Goal: Book appointment/travel/reservation

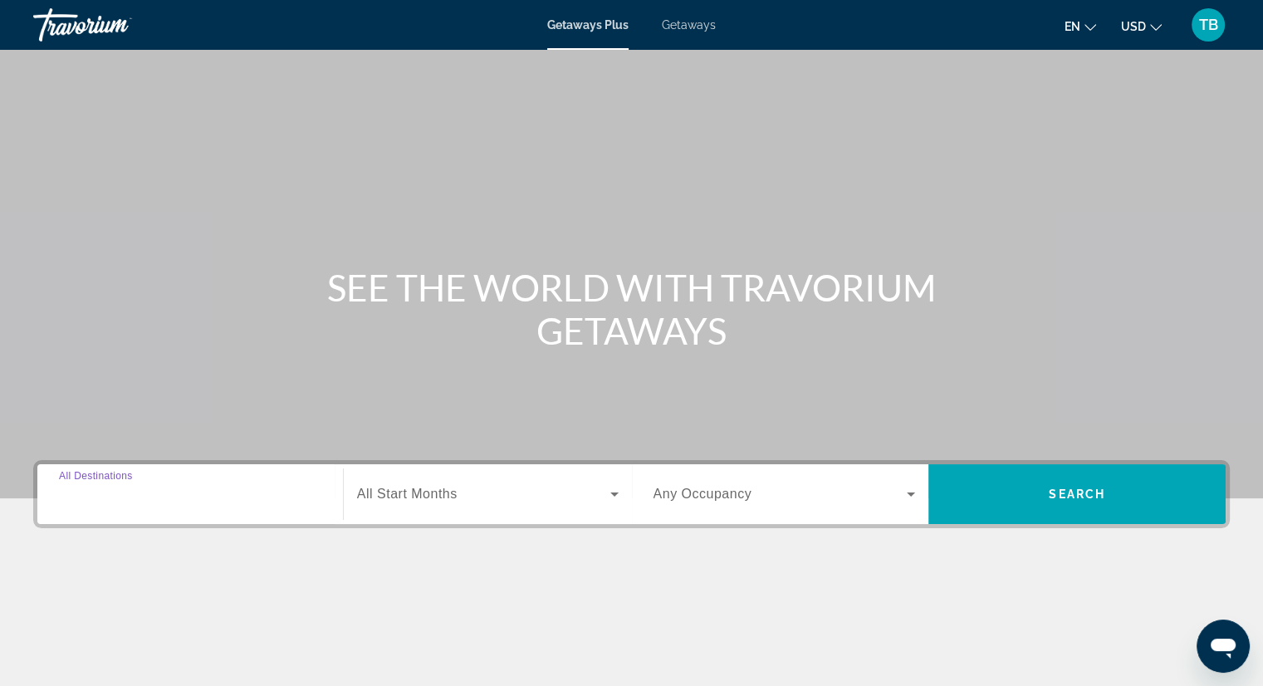
click at [225, 492] on input "Destination All Destinations" at bounding box center [190, 495] width 262 height 20
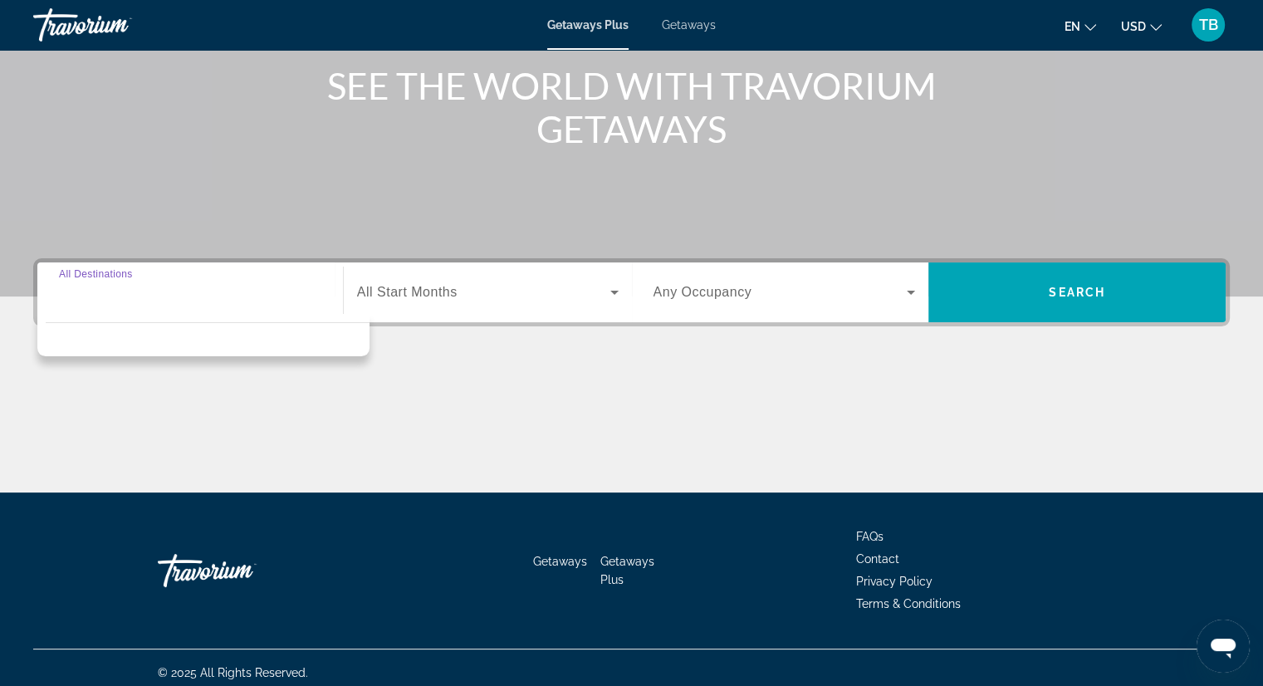
scroll to position [212, 0]
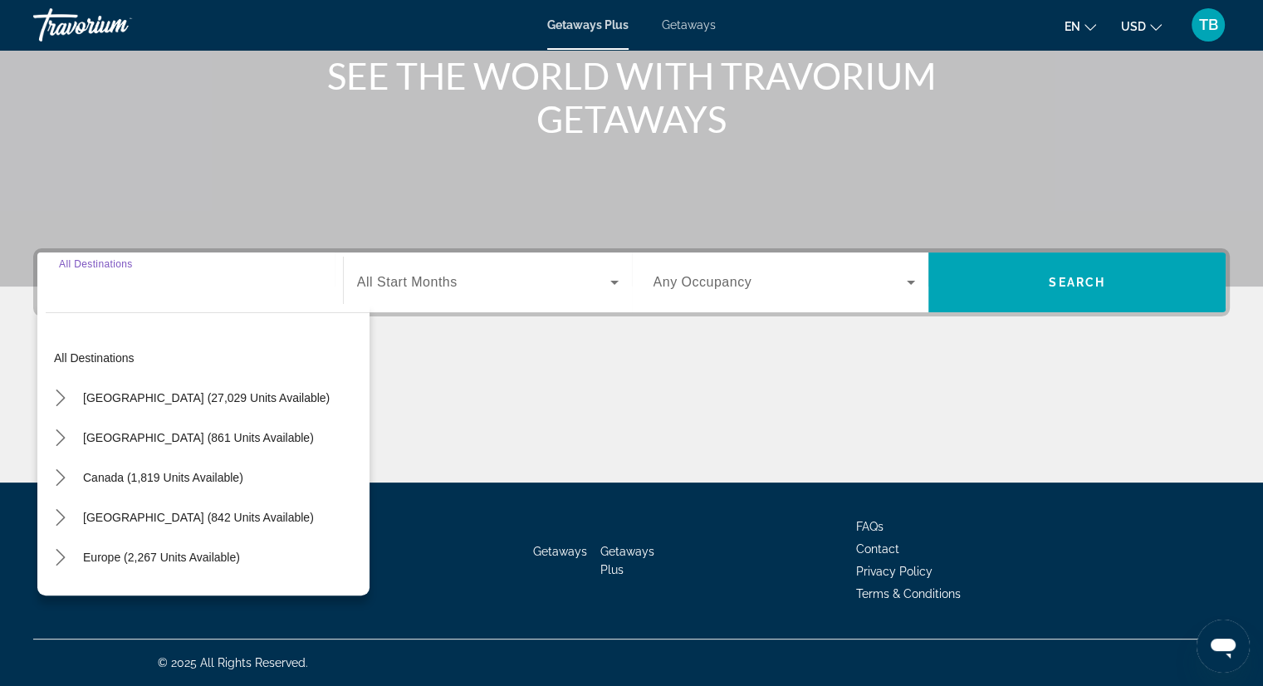
click at [204, 290] on input "Destination All Destinations" at bounding box center [190, 283] width 262 height 20
click at [135, 390] on button "United States (27,029 units available)" at bounding box center [206, 398] width 263 height 30
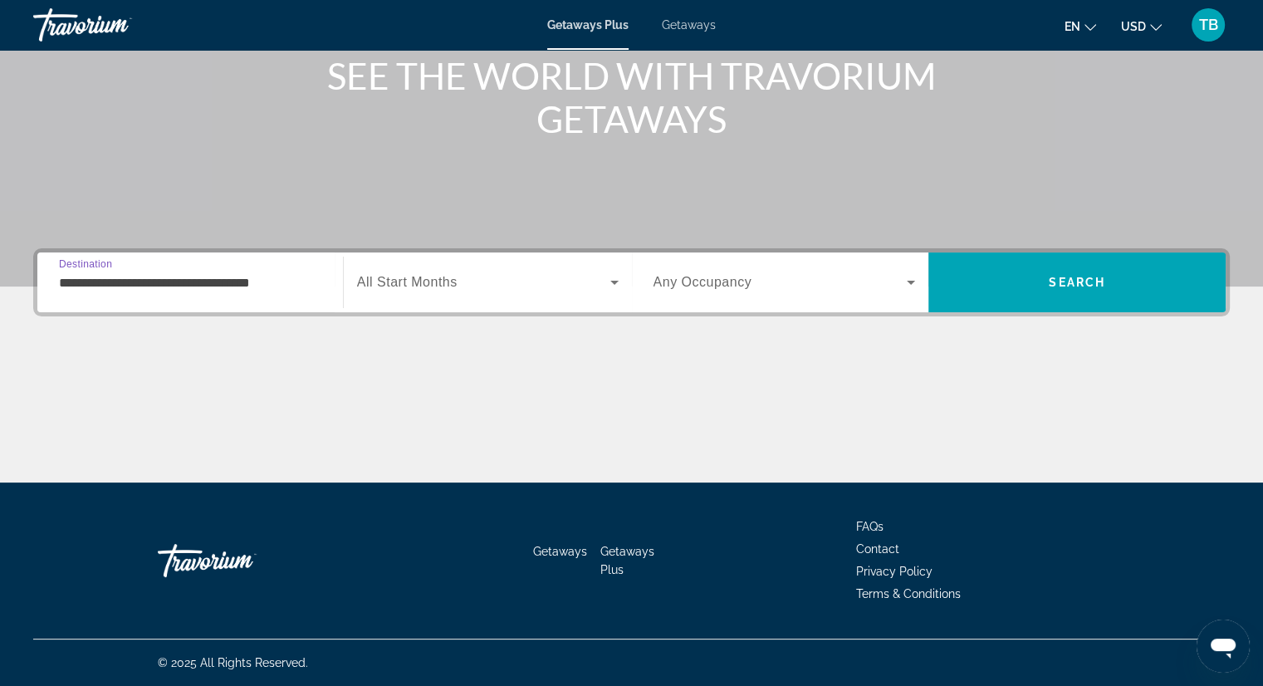
click at [226, 290] on input "**********" at bounding box center [190, 283] width 262 height 20
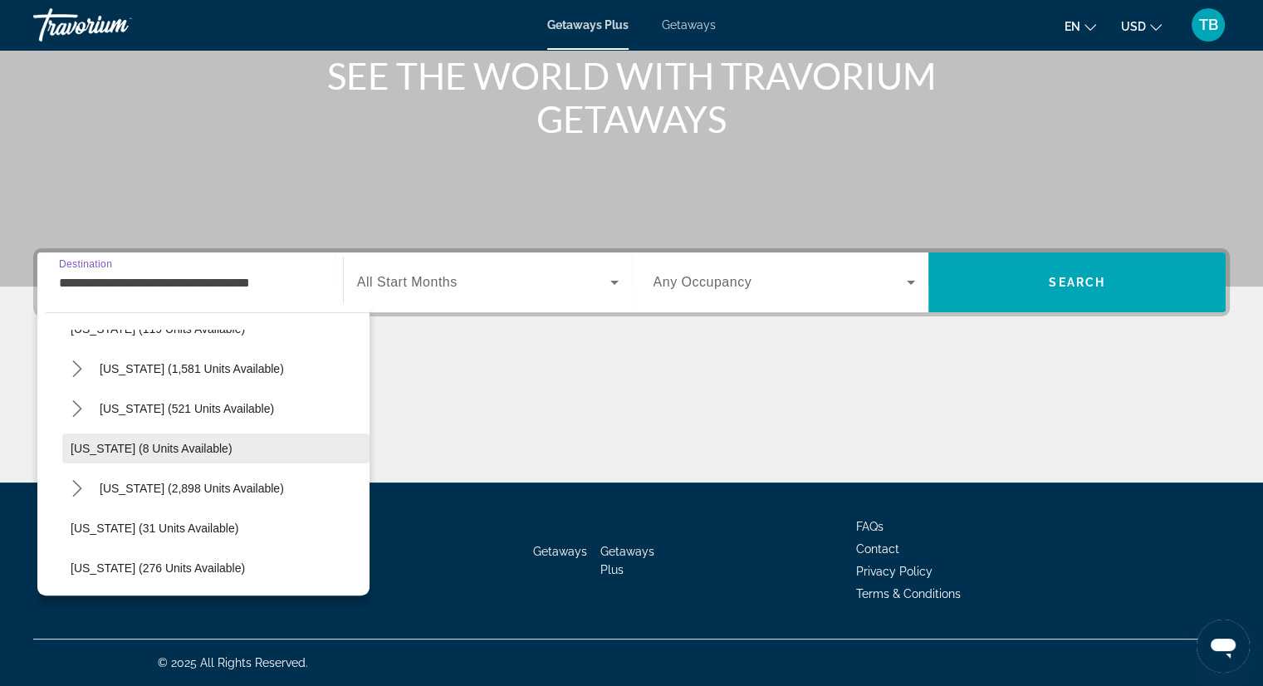
scroll to position [166, 0]
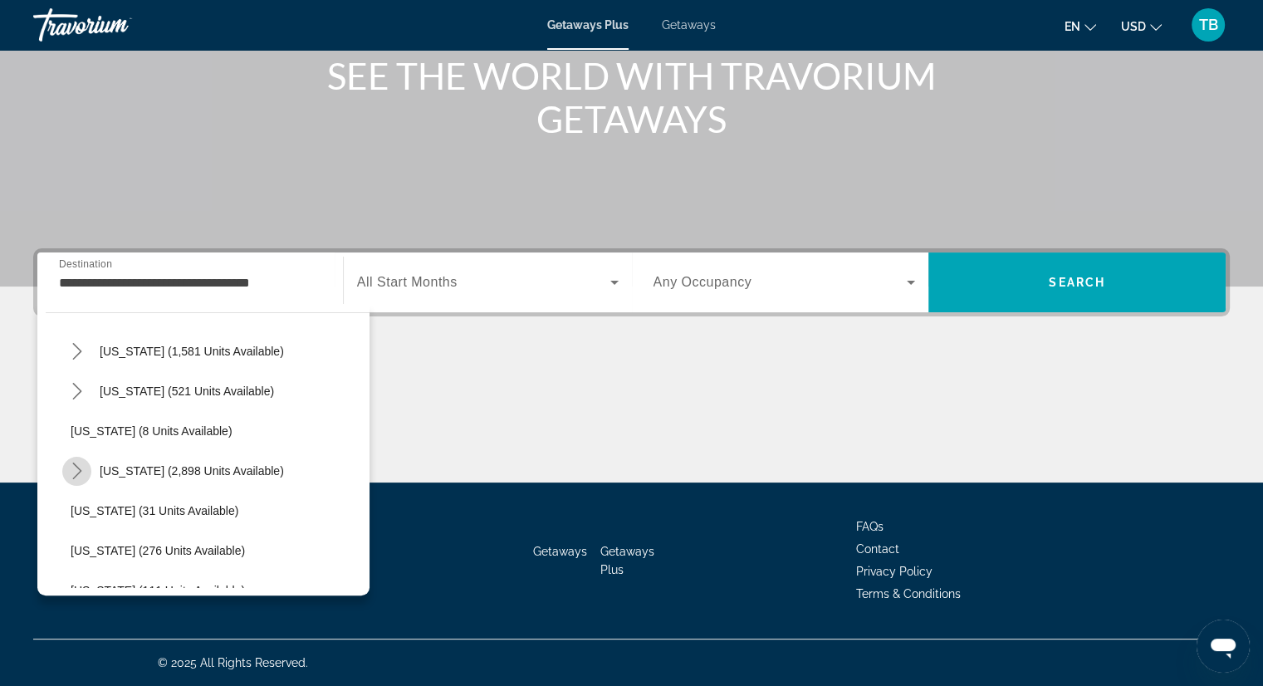
click at [80, 468] on icon "Toggle Florida (2,898 units available) submenu" at bounding box center [77, 471] width 17 height 17
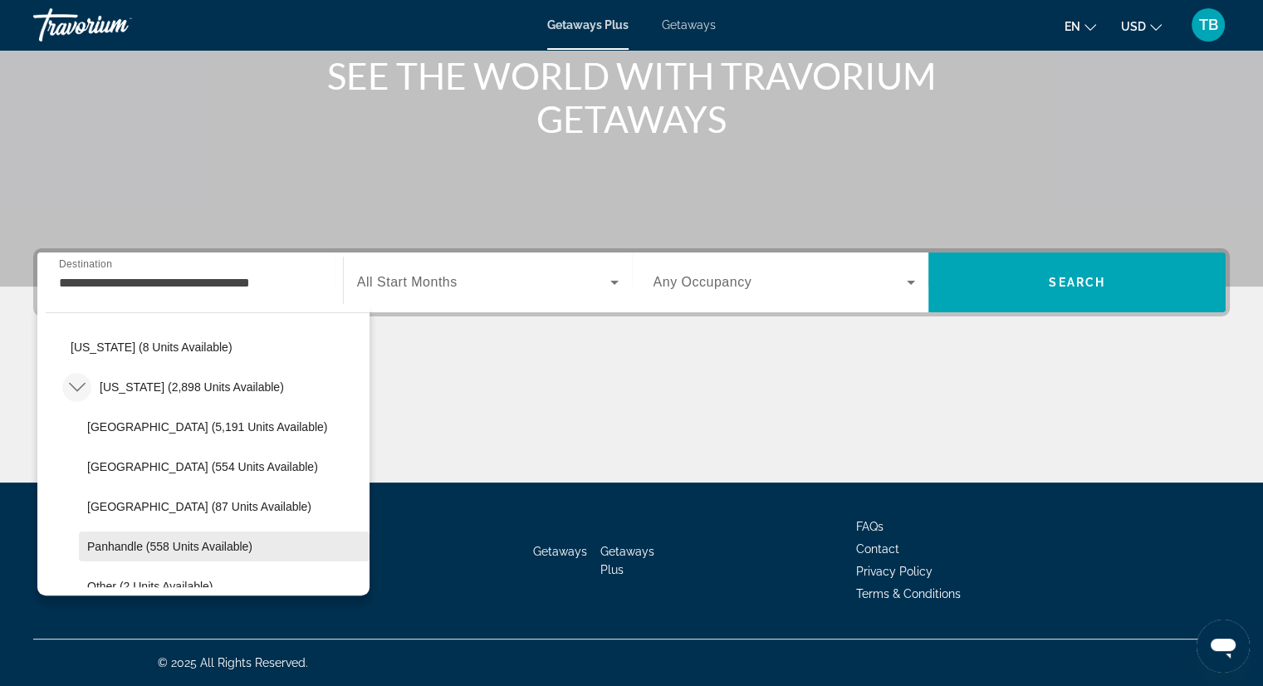
scroll to position [332, 0]
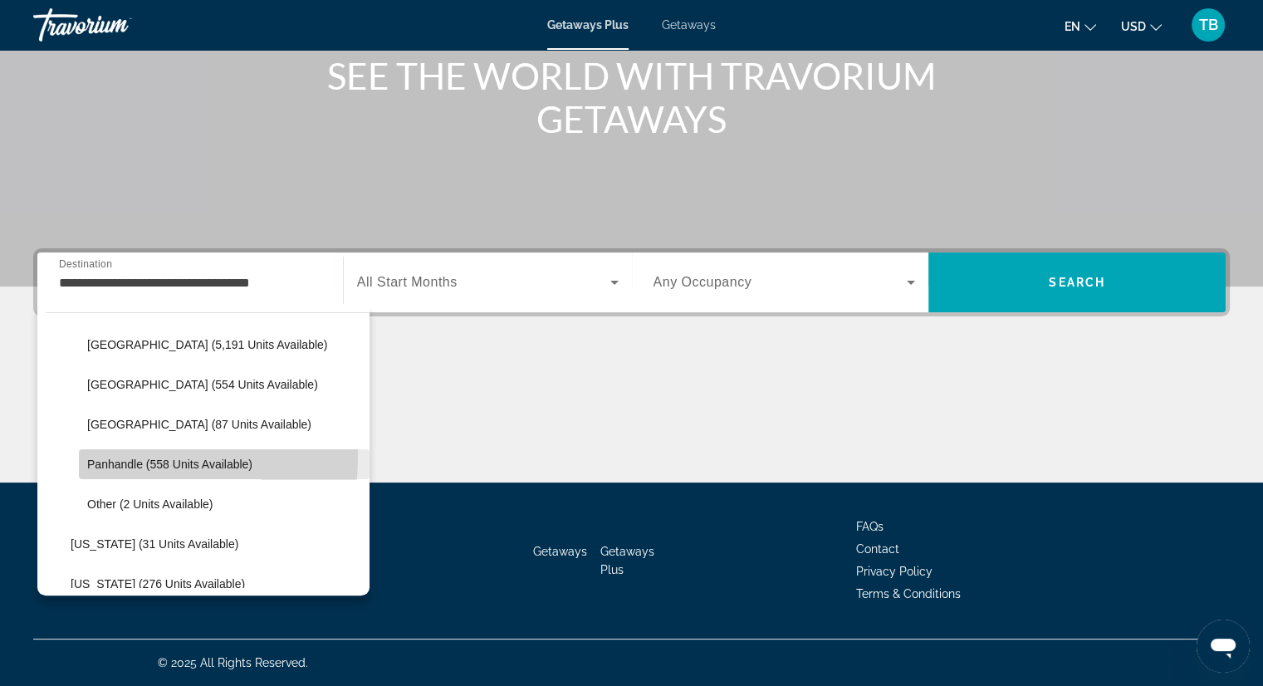
click at [98, 455] on span "Select destination: Panhandle (558 units available)" at bounding box center [224, 464] width 291 height 40
type input "**********"
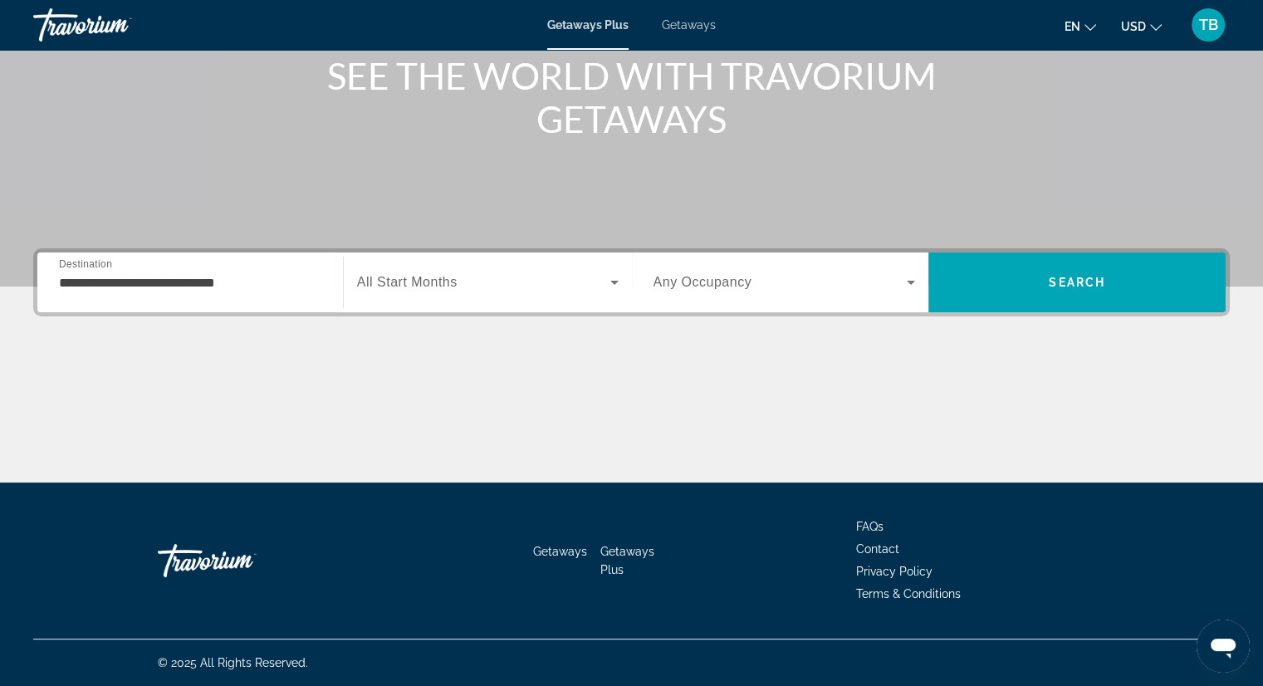
click at [418, 296] on div "Search widget" at bounding box center [488, 282] width 262 height 47
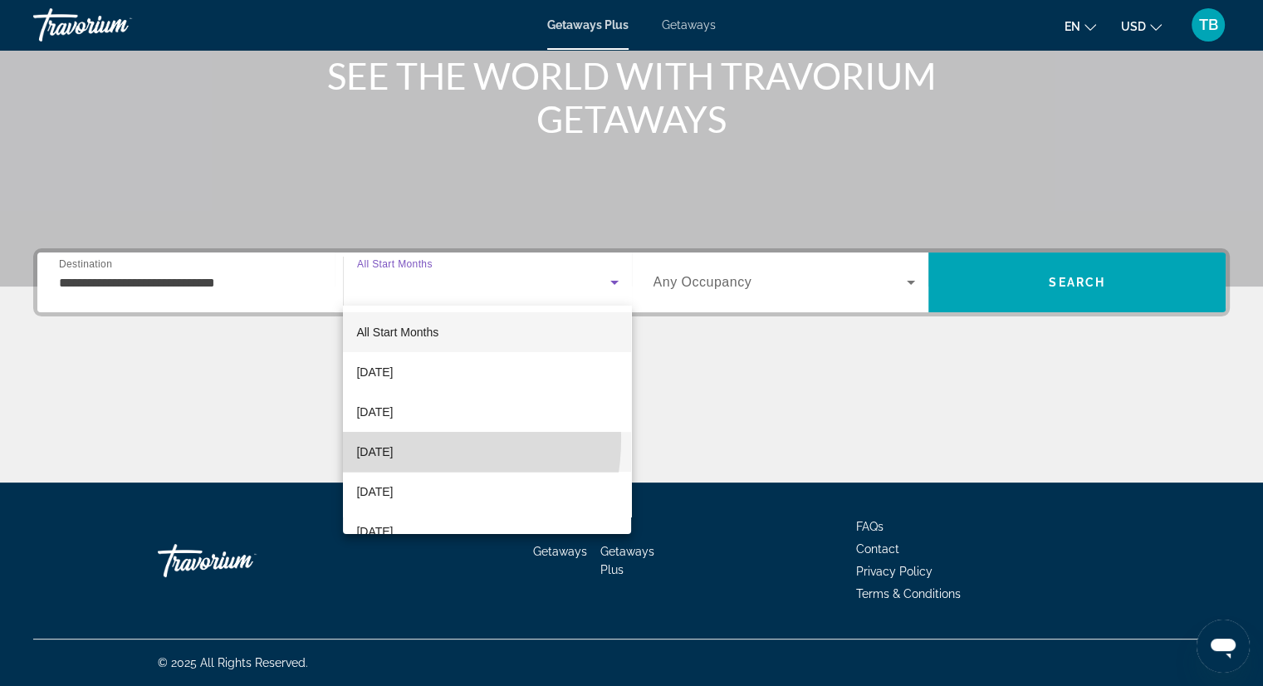
click at [401, 439] on mat-option "[DATE]" at bounding box center [487, 452] width 288 height 40
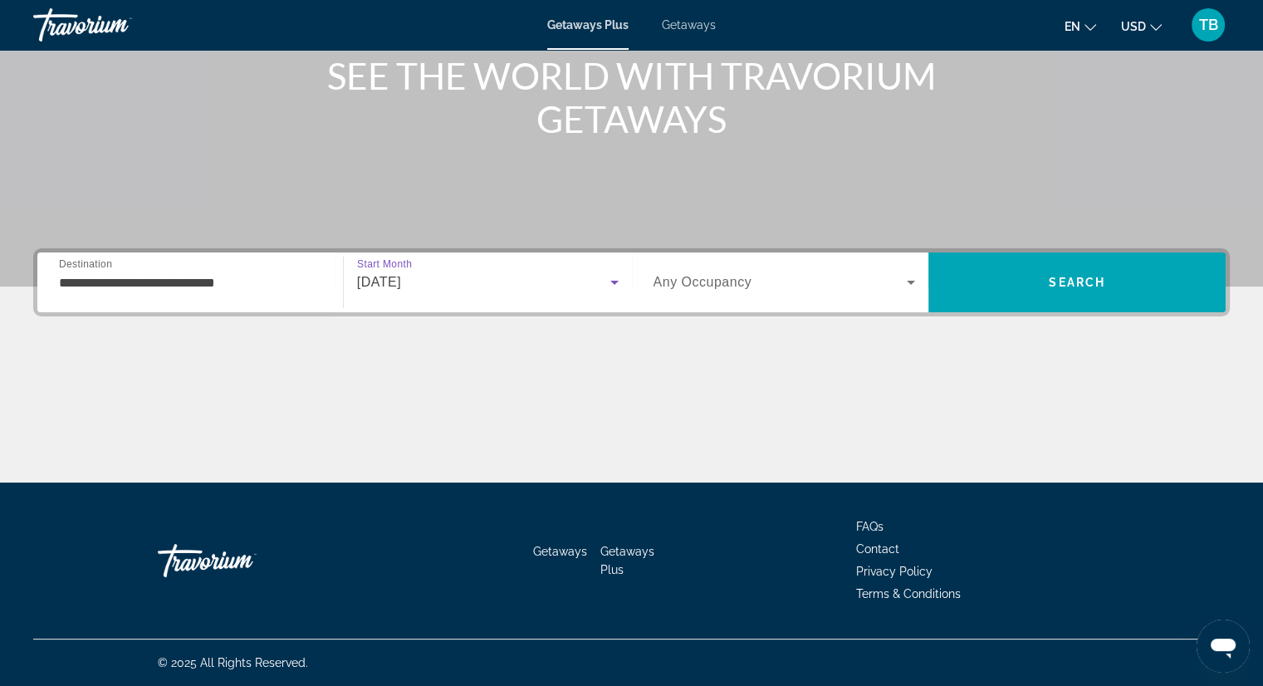
click at [691, 281] on span "Any Occupancy" at bounding box center [703, 282] width 99 height 14
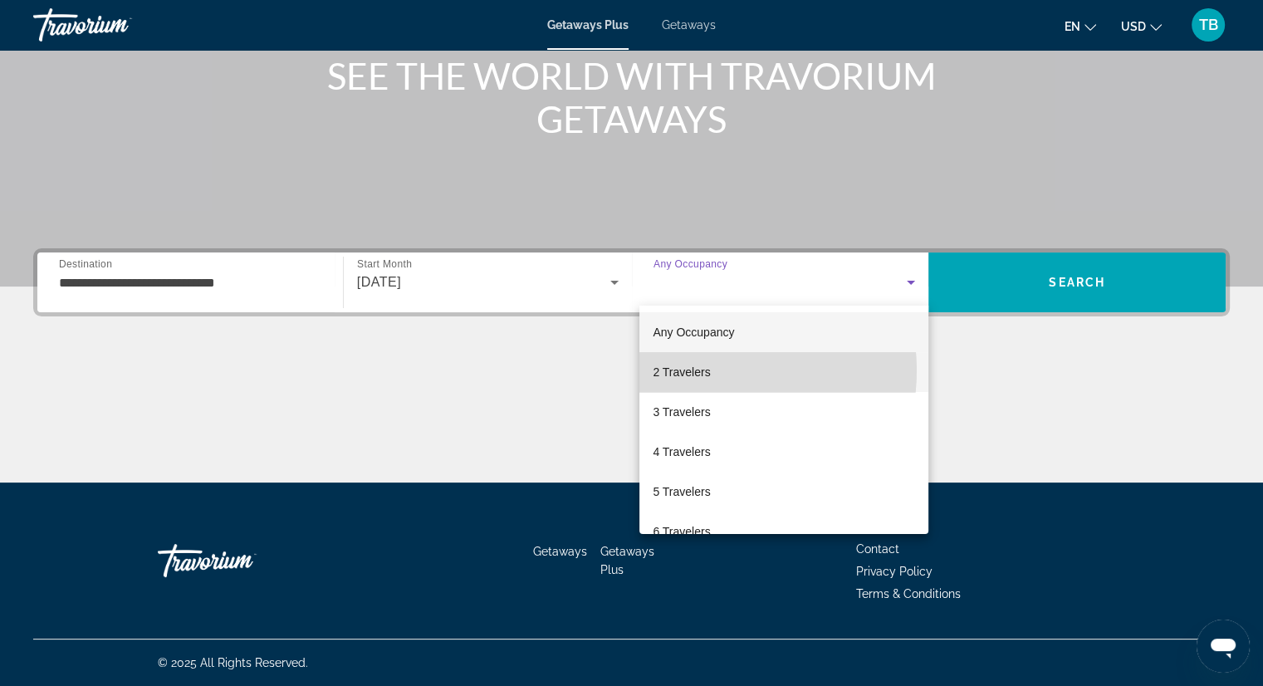
click at [701, 370] on span "2 Travelers" at bounding box center [681, 372] width 57 height 20
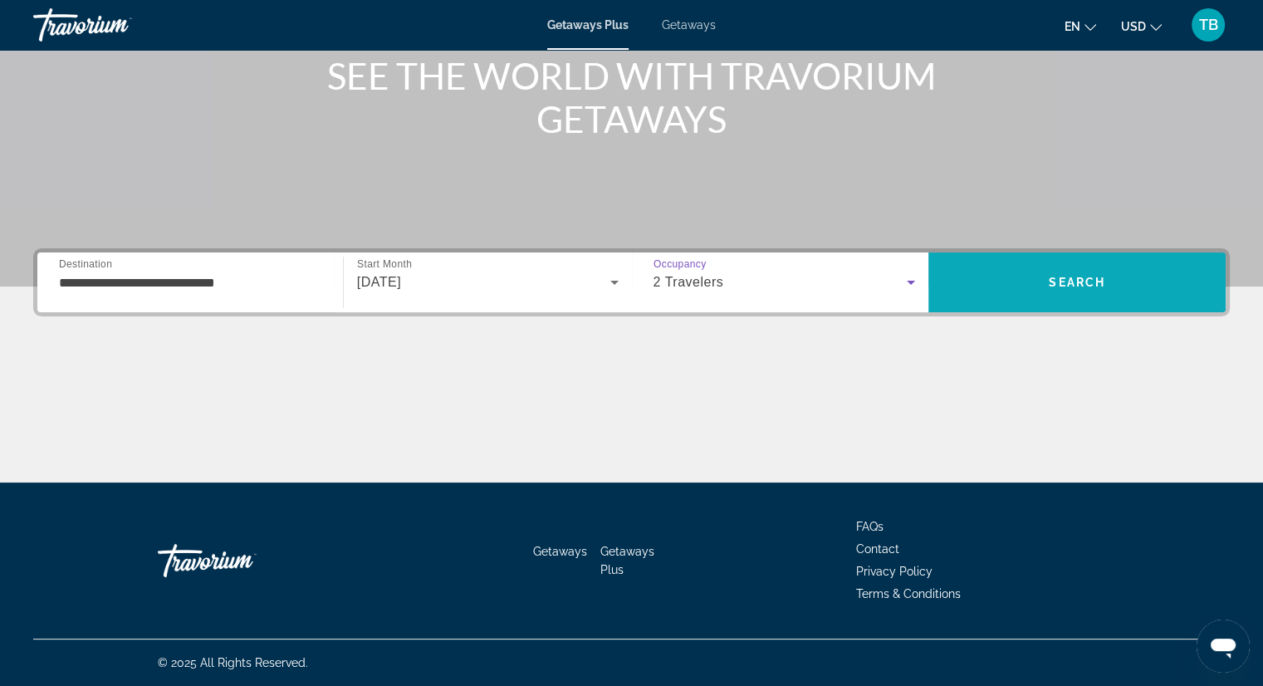
click at [988, 305] on span "Search" at bounding box center [1077, 282] width 297 height 60
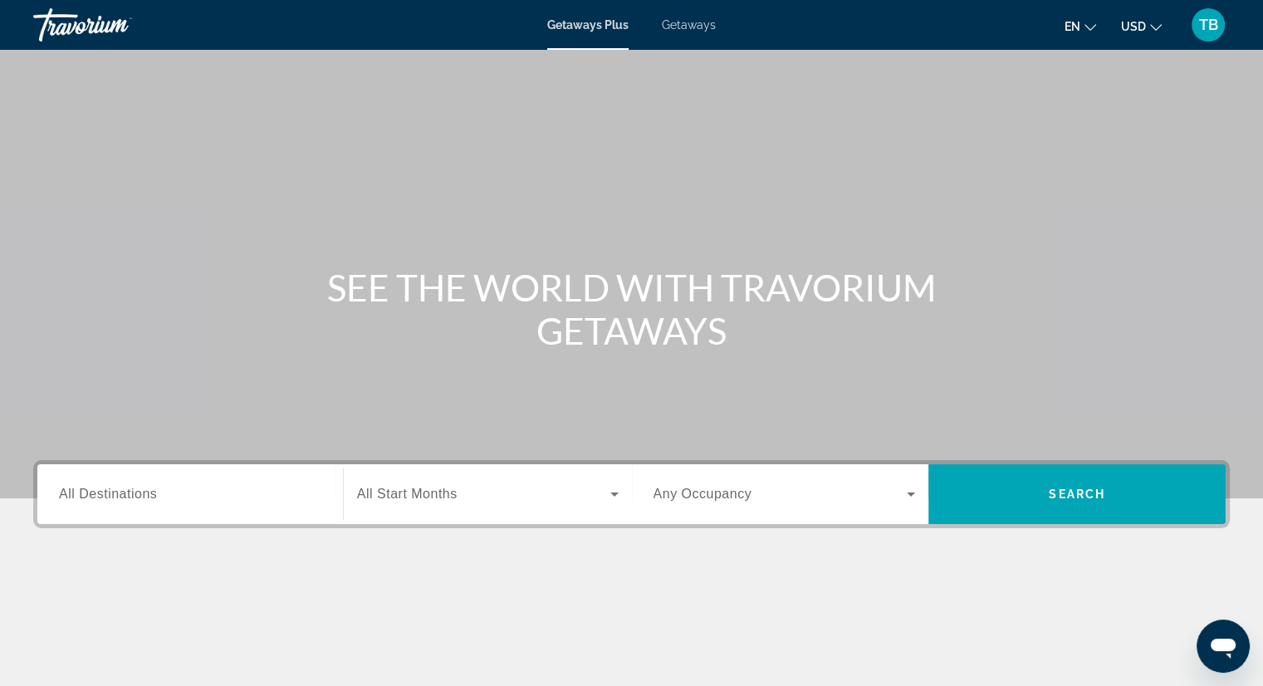
click at [698, 27] on span "Getaways" at bounding box center [689, 24] width 54 height 13
click at [326, 481] on div "Destination All Destinations" at bounding box center [190, 494] width 289 height 47
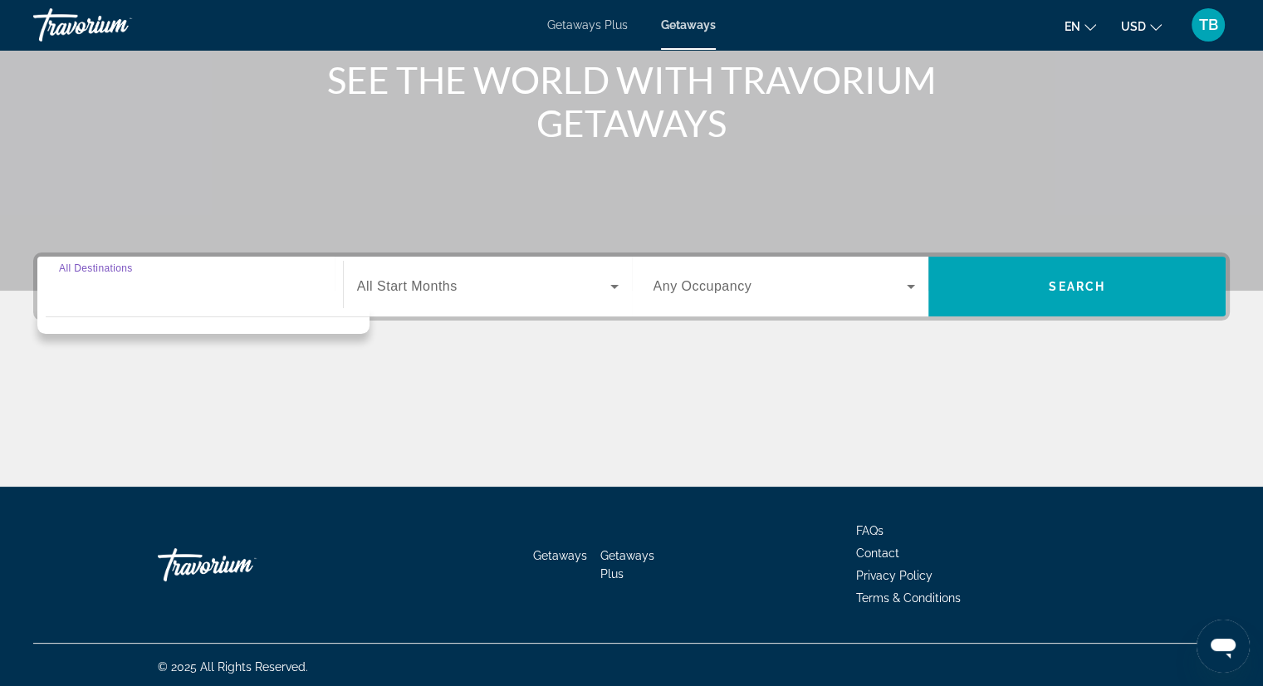
scroll to position [212, 0]
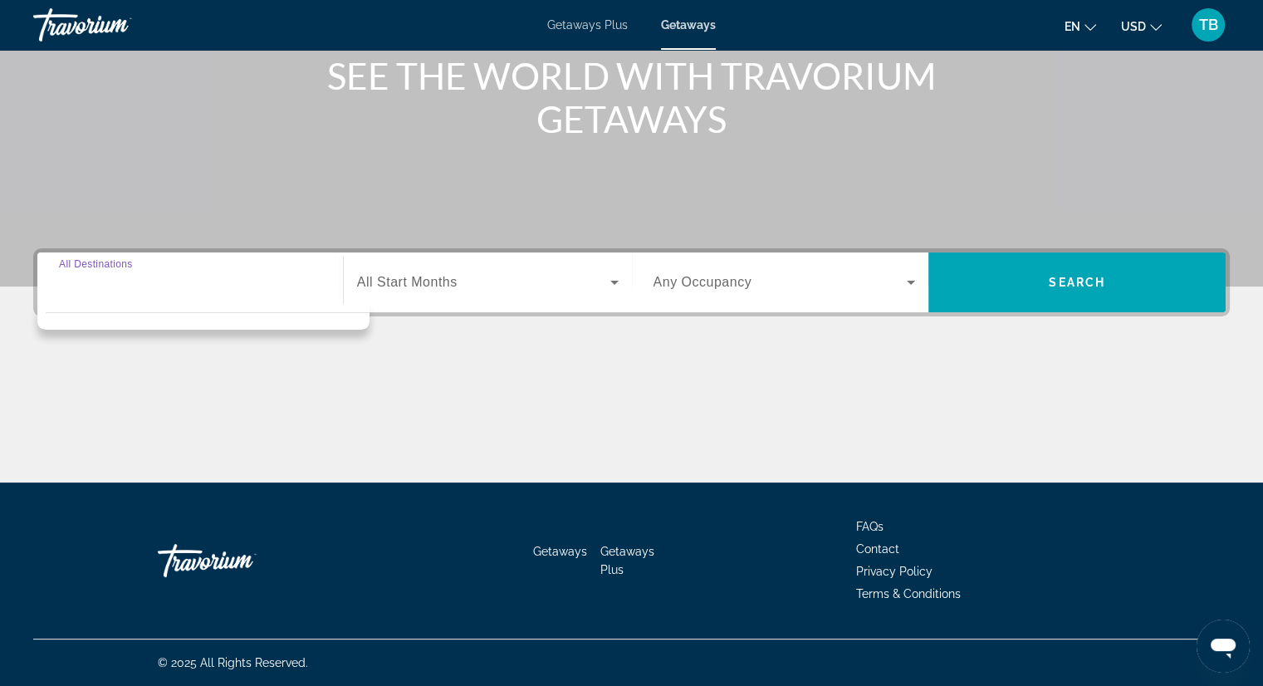
click at [197, 287] on input "Destination All Destinations" at bounding box center [190, 283] width 262 height 20
click at [116, 264] on div "Destination All Destinations" at bounding box center [190, 282] width 262 height 47
click at [115, 266] on div "Destination All Destinations" at bounding box center [190, 282] width 262 height 47
click at [409, 210] on div "Main content" at bounding box center [631, 37] width 1263 height 498
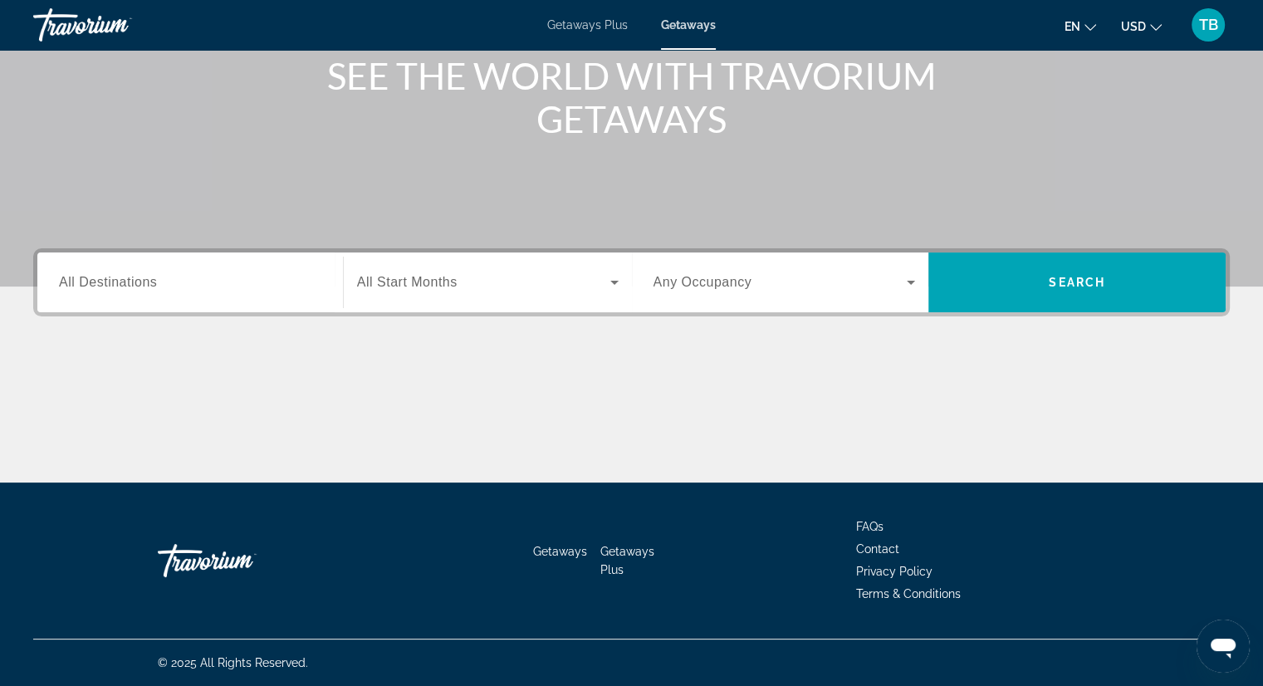
click at [196, 297] on div "Search widget" at bounding box center [190, 282] width 262 height 47
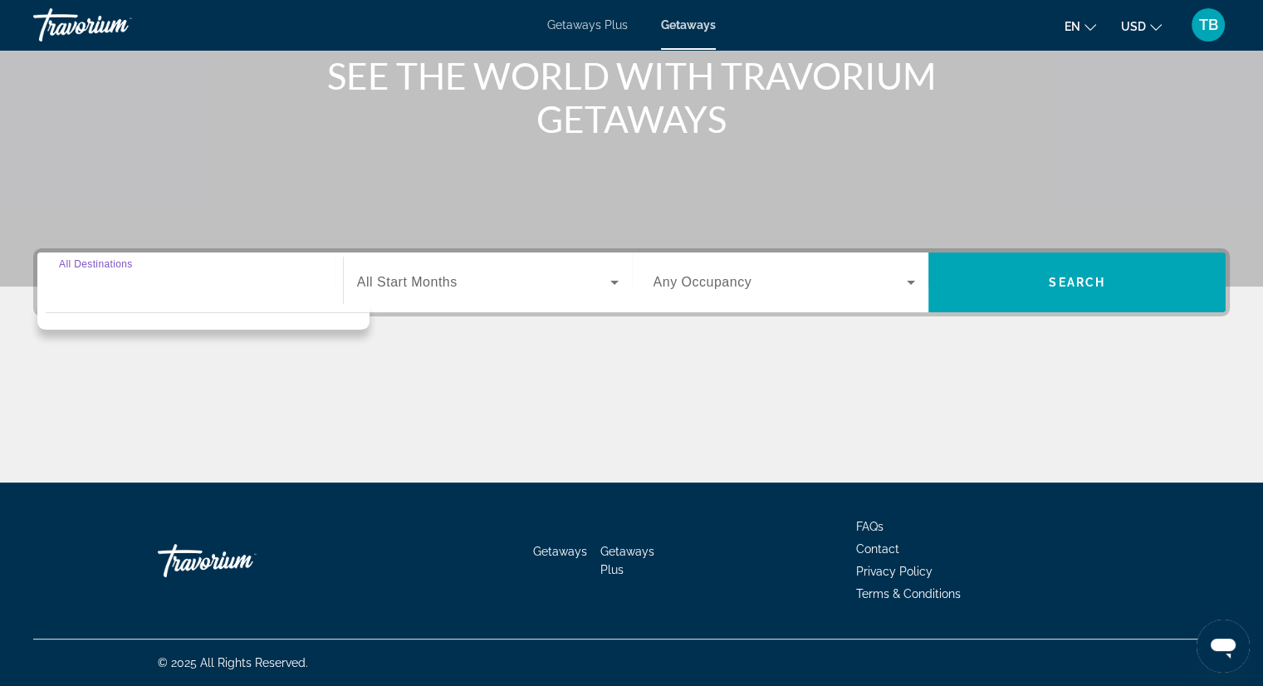
click at [113, 279] on input "Destination All Destinations" at bounding box center [190, 283] width 262 height 20
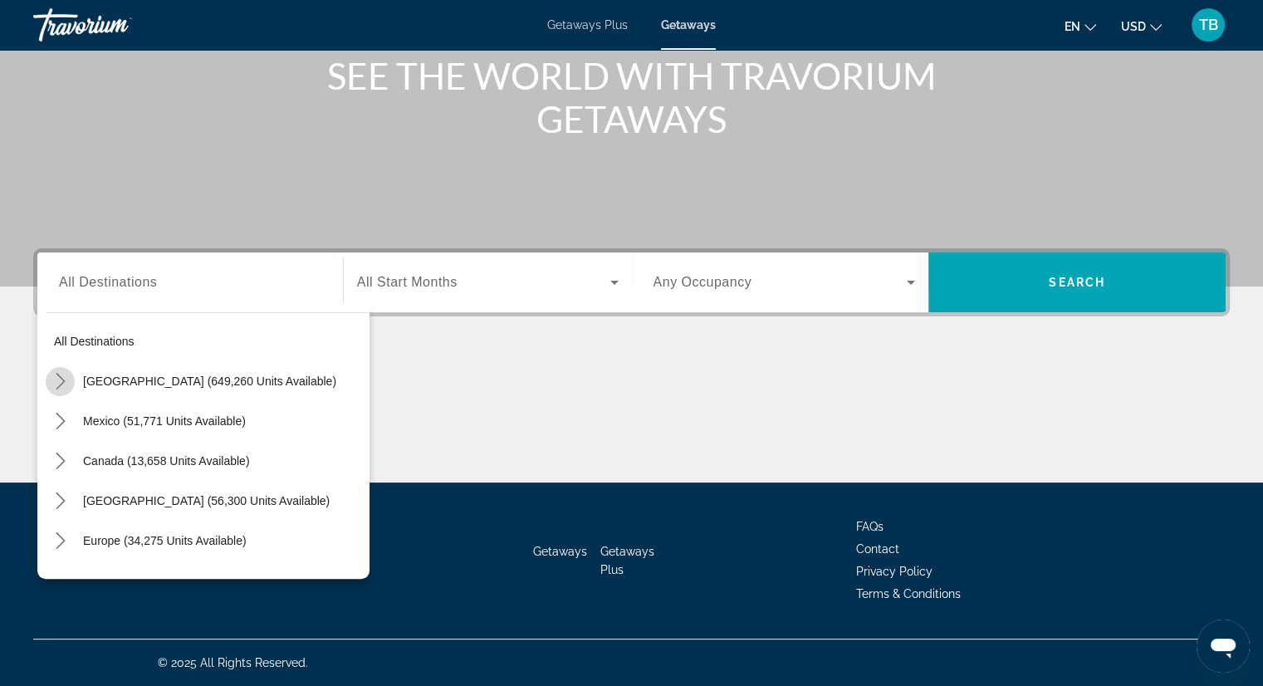
click at [60, 374] on icon "Toggle United States (649,260 units available) submenu" at bounding box center [60, 381] width 17 height 17
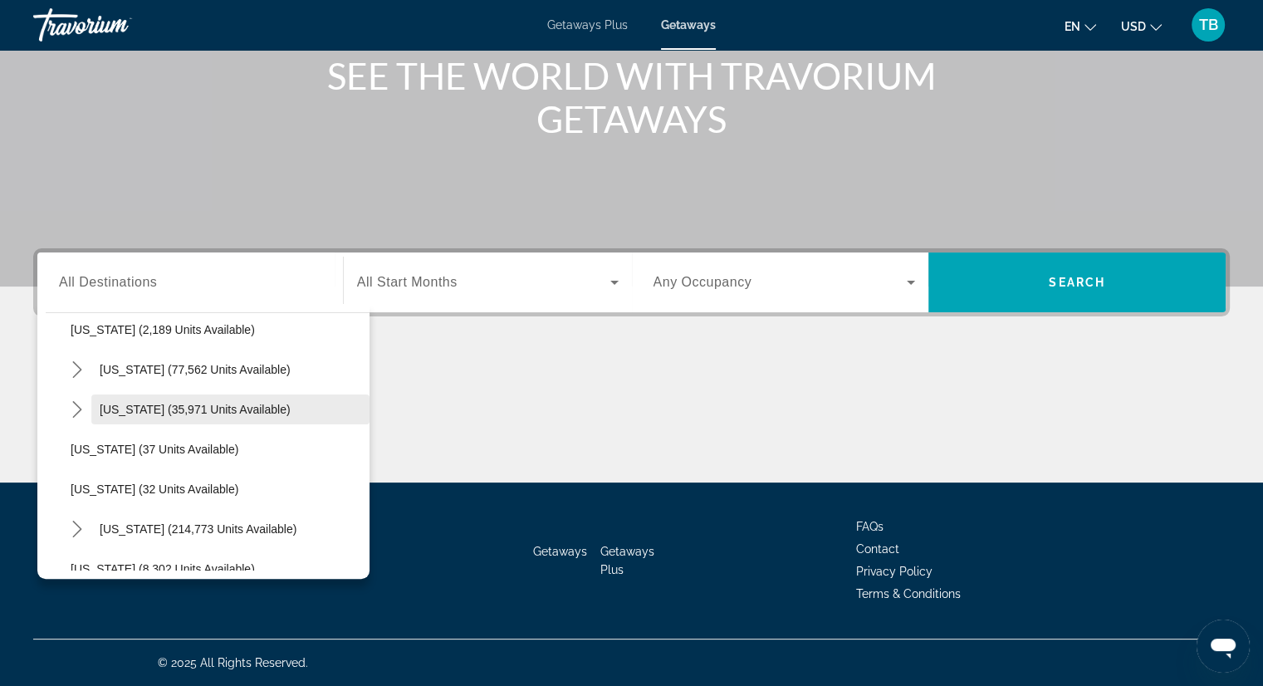
scroll to position [214, 0]
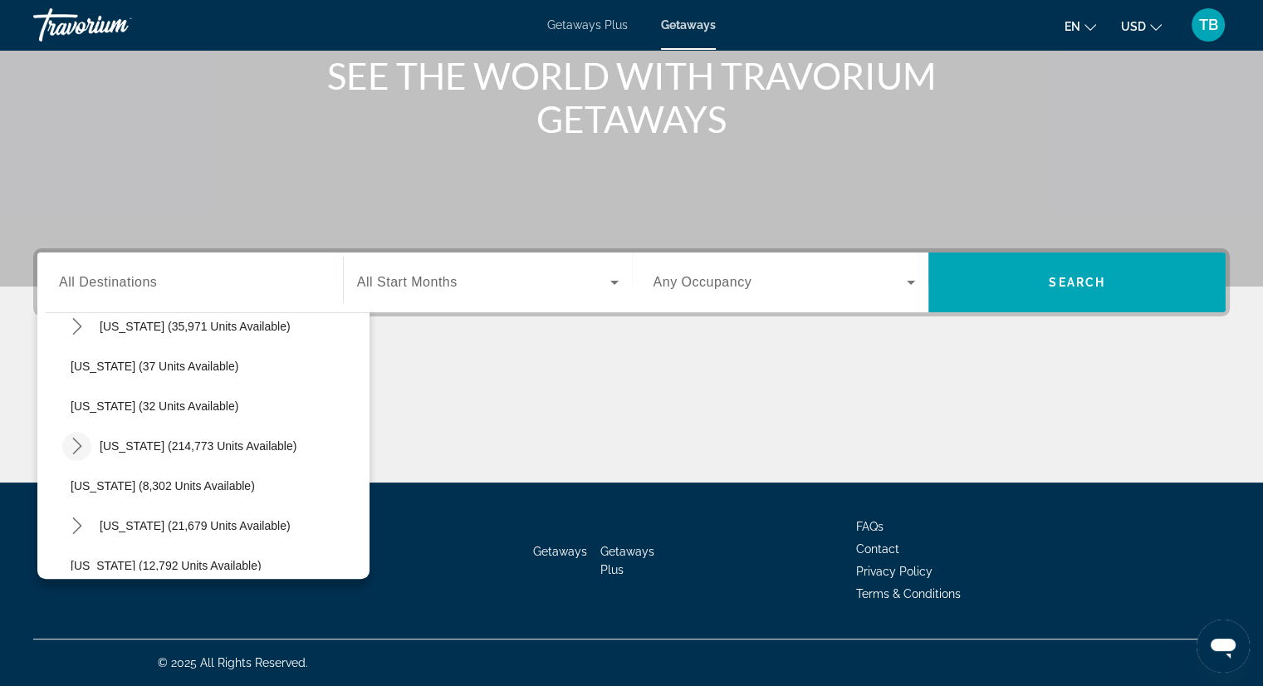
click at [80, 445] on icon "Toggle Florida (214,773 units available) submenu" at bounding box center [76, 446] width 9 height 17
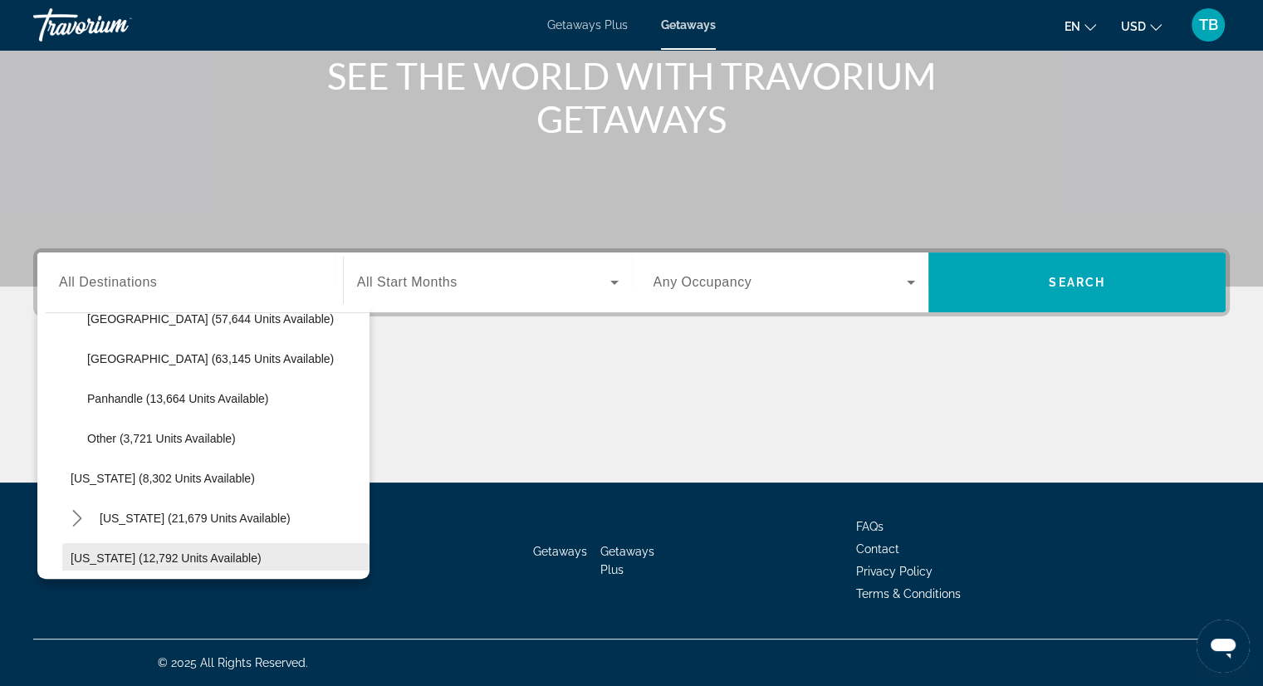
scroll to position [380, 0]
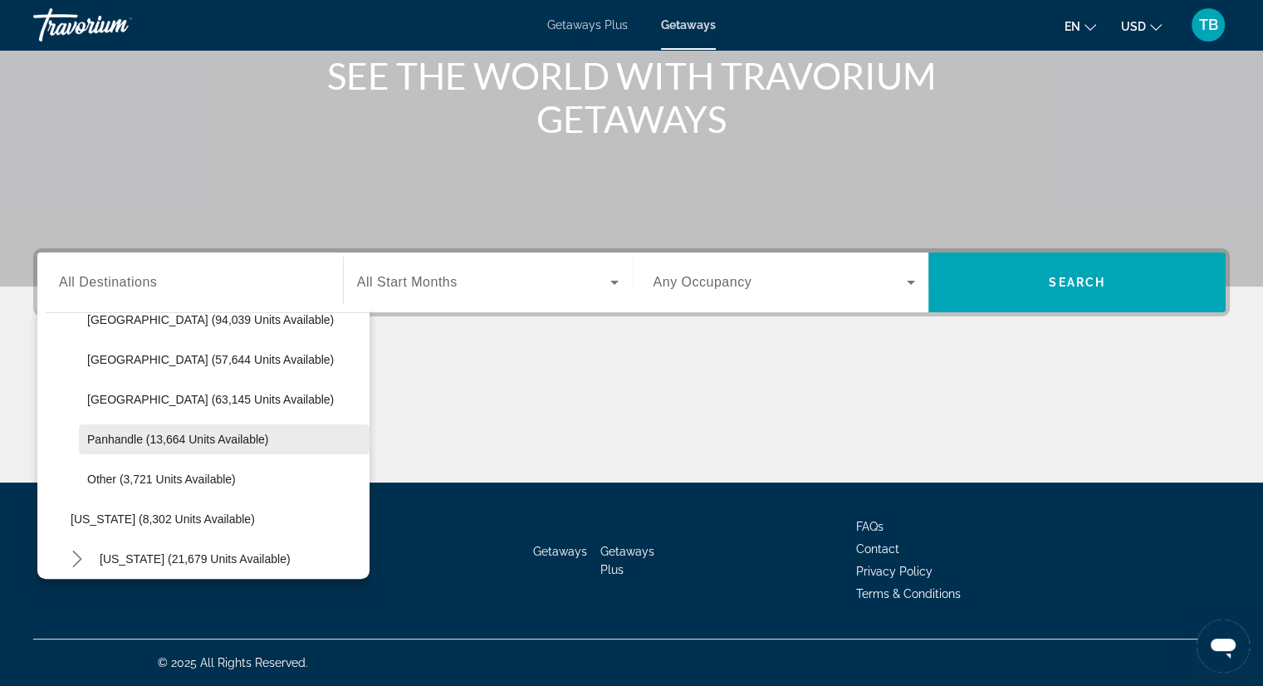
click at [120, 441] on span "Panhandle (13,664 units available)" at bounding box center [177, 439] width 181 height 13
type input "**********"
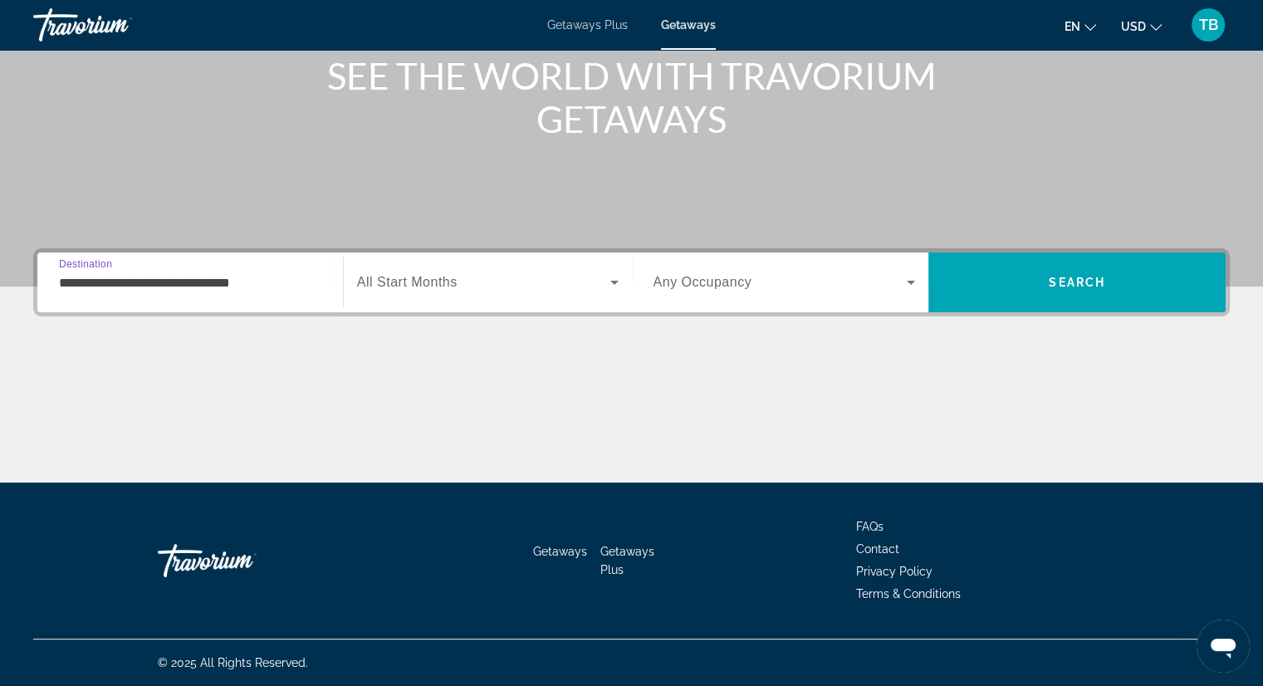
click at [517, 277] on span "Search widget" at bounding box center [483, 282] width 253 height 20
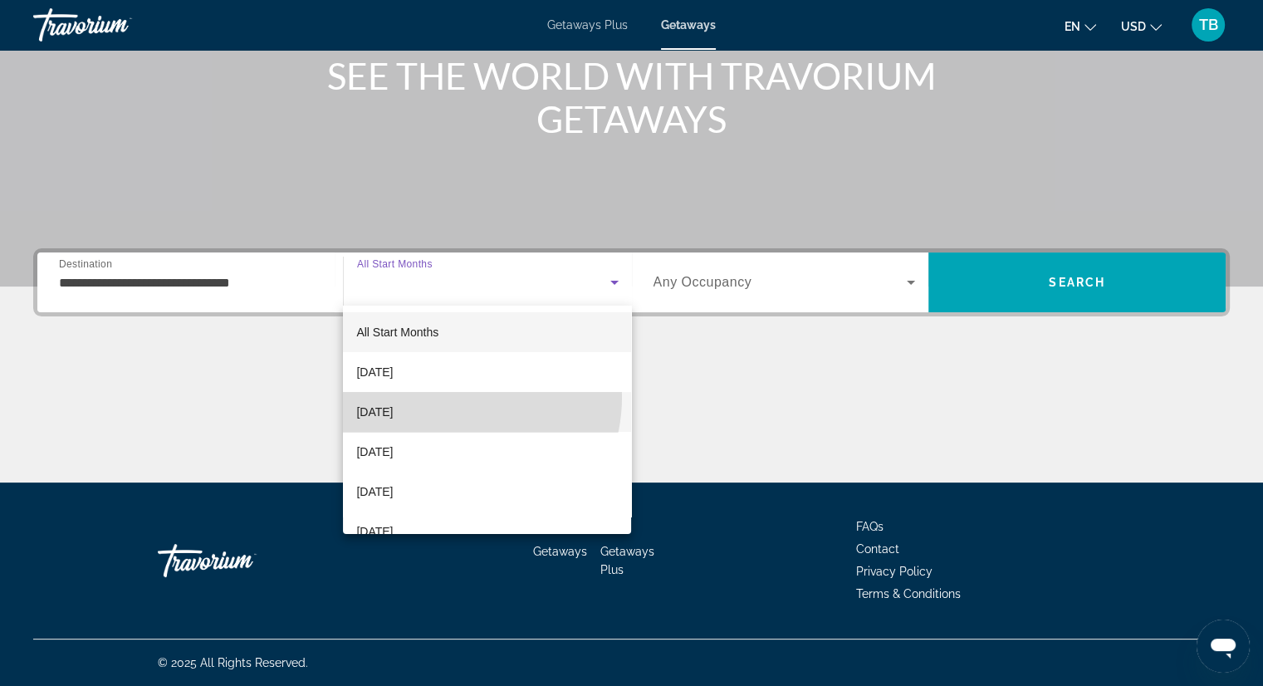
click at [451, 397] on mat-option "[DATE]" at bounding box center [487, 412] width 288 height 40
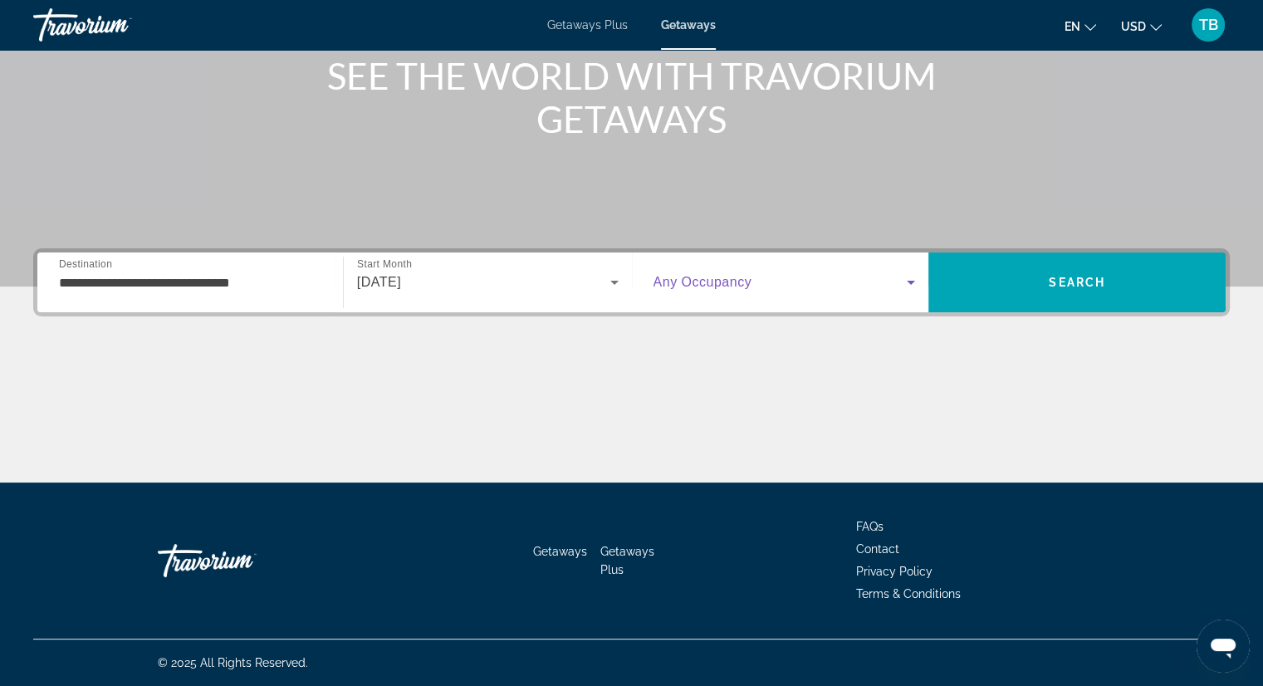
click at [723, 292] on span "Search widget" at bounding box center [781, 282] width 254 height 20
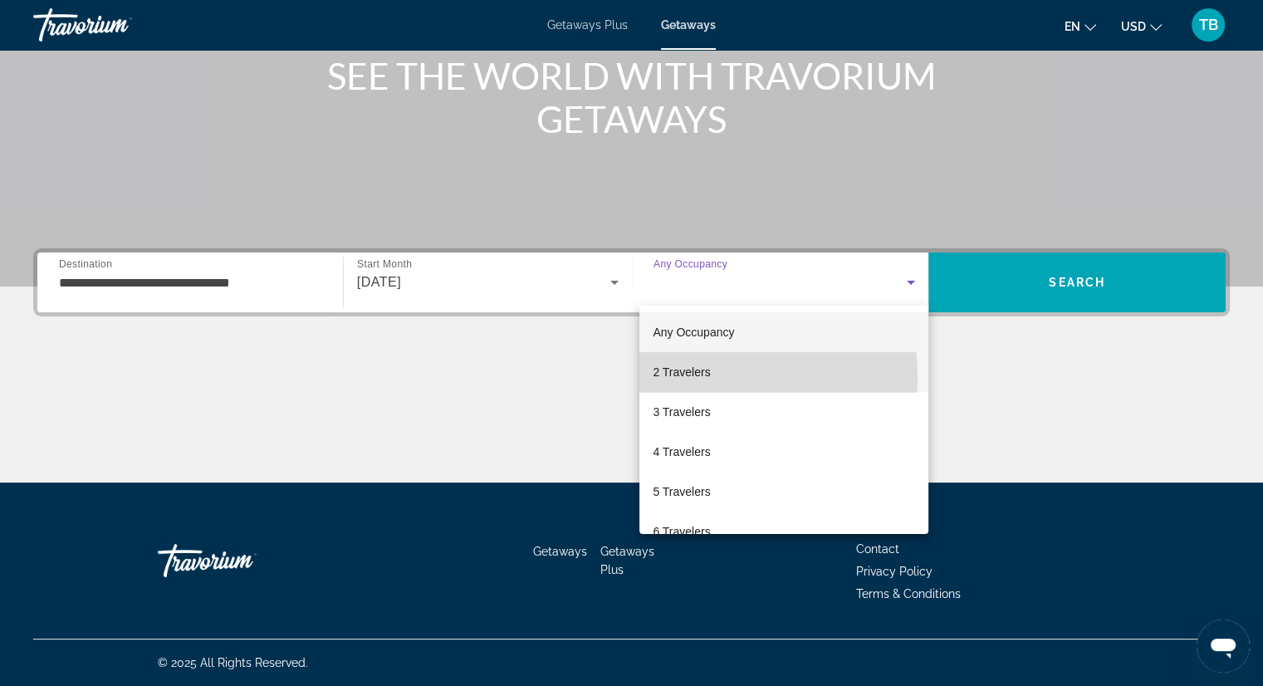
click at [676, 377] on span "2 Travelers" at bounding box center [681, 372] width 57 height 20
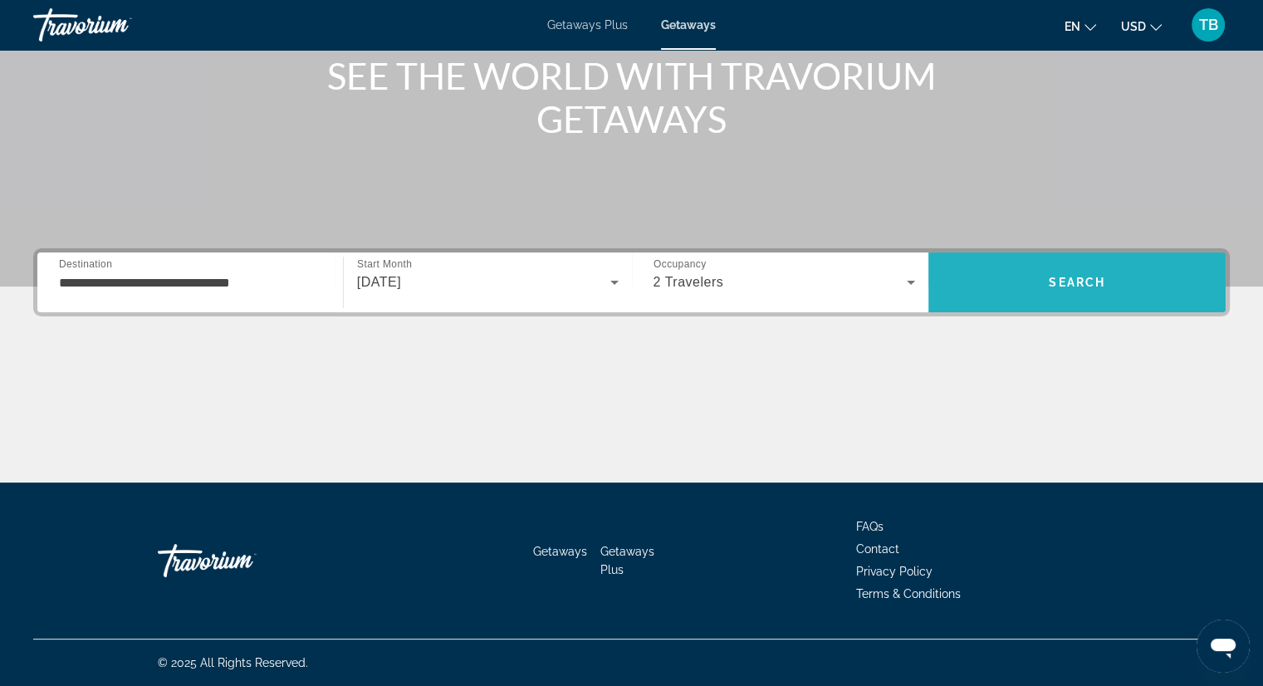
click at [1083, 264] on span "Search" at bounding box center [1077, 282] width 297 height 40
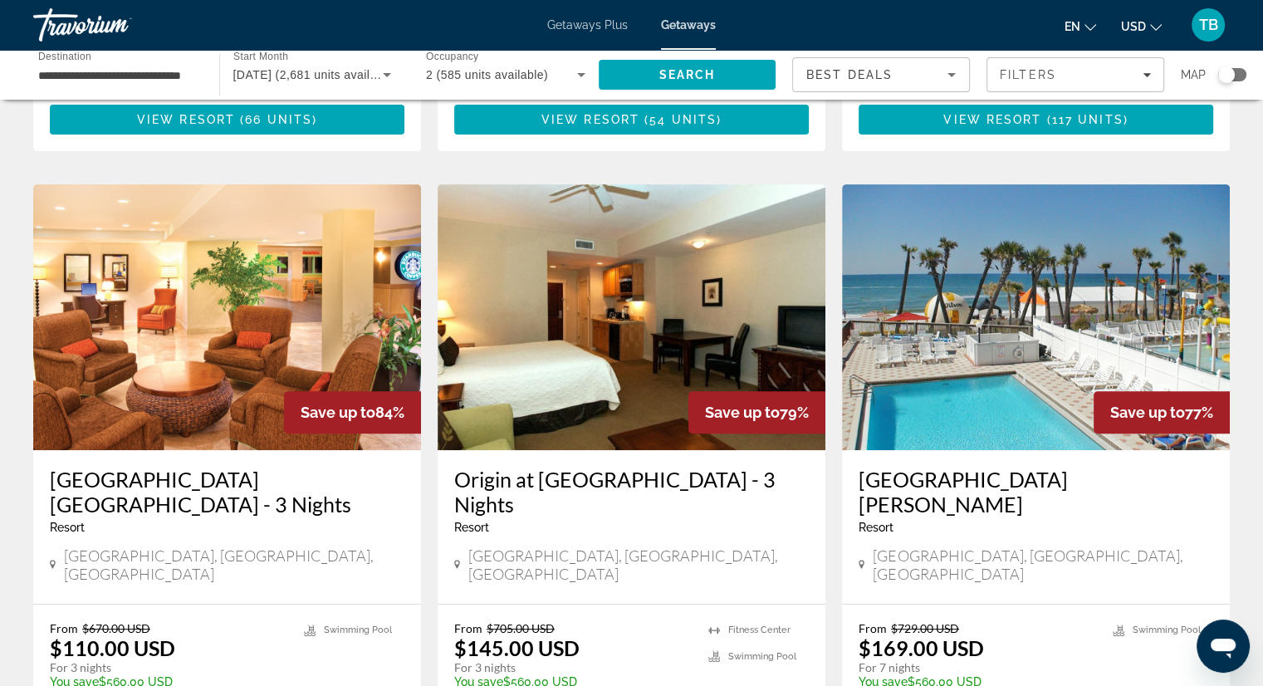
scroll to position [664, 0]
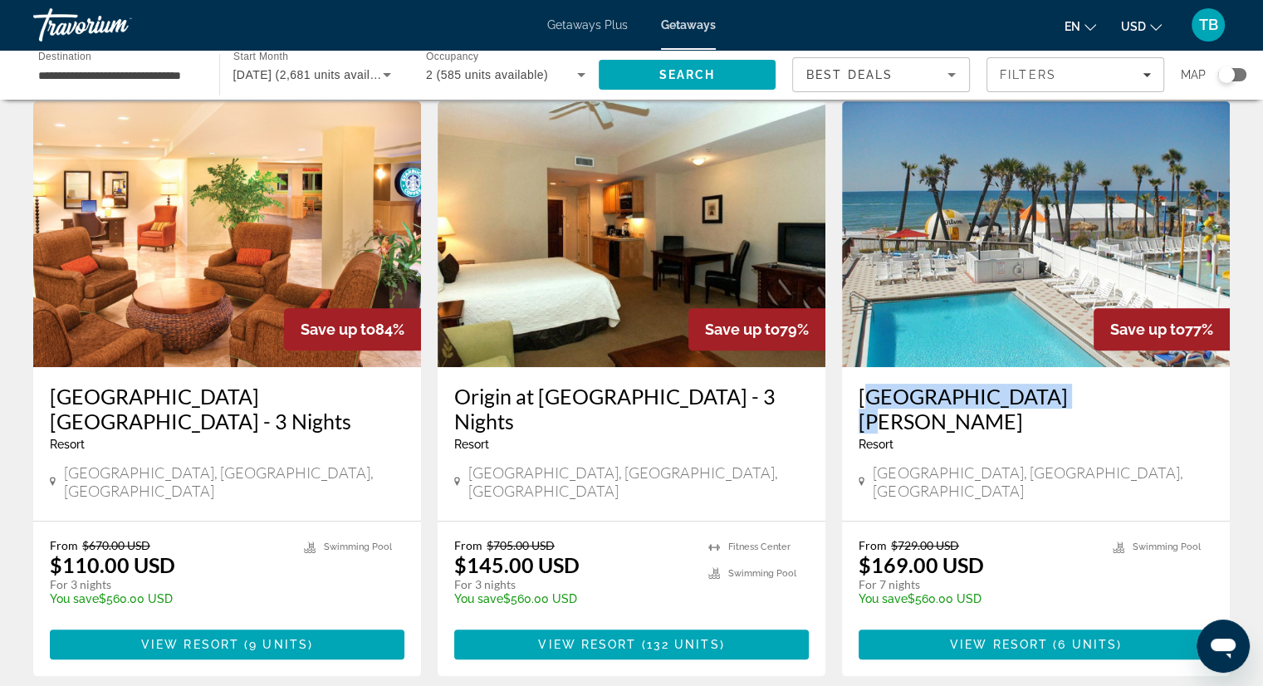
drag, startPoint x: 851, startPoint y: 376, endPoint x: 1032, endPoint y: 375, distance: 181.1
click at [1032, 375] on div "[GEOGRAPHIC_DATA][PERSON_NAME] - This is an adults only resort [GEOGRAPHIC_DATA…" at bounding box center [1036, 444] width 388 height 154
copy h3 "[GEOGRAPHIC_DATA][PERSON_NAME]"
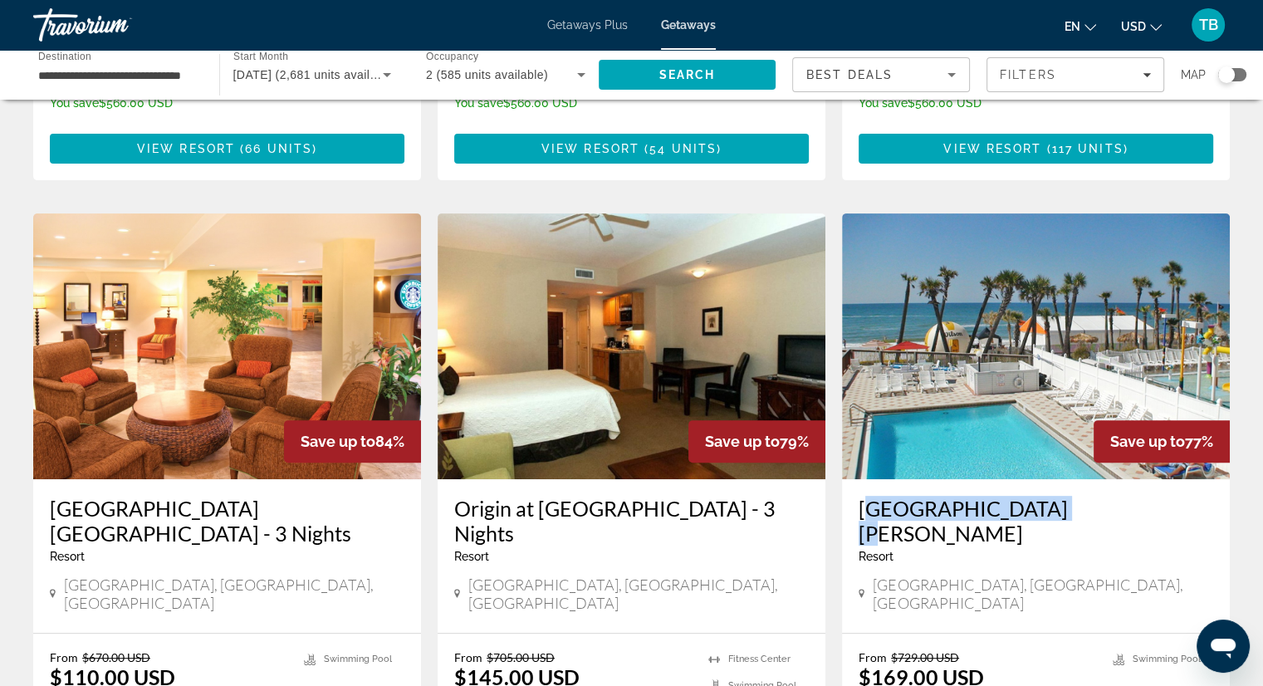
scroll to position [581, 0]
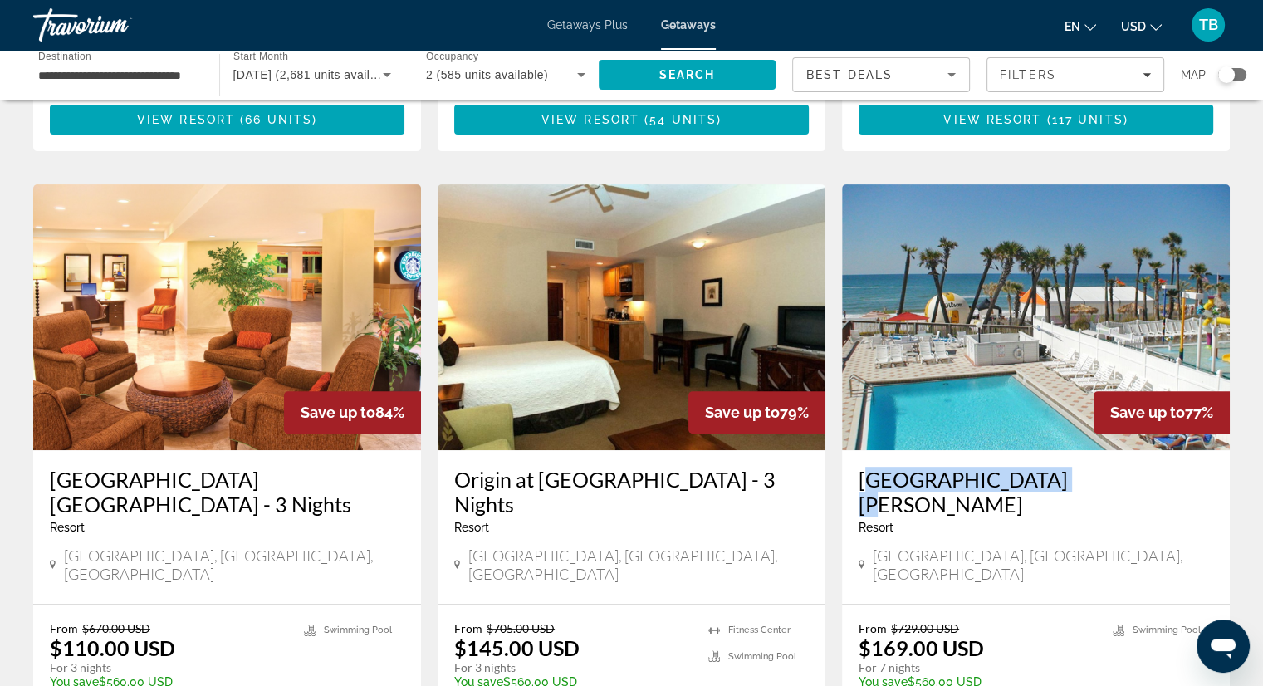
click at [1009, 467] on h3 "[GEOGRAPHIC_DATA][PERSON_NAME]" at bounding box center [1036, 492] width 355 height 50
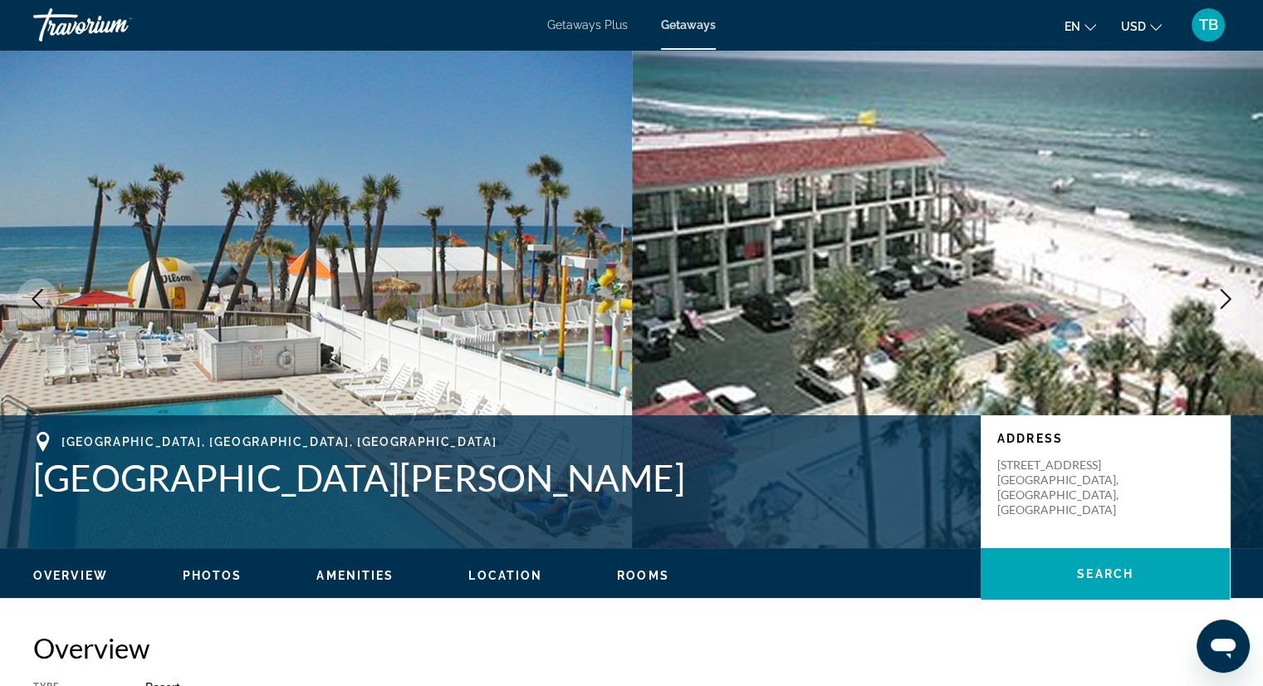
click at [1219, 297] on icon "Next image" at bounding box center [1226, 299] width 20 height 20
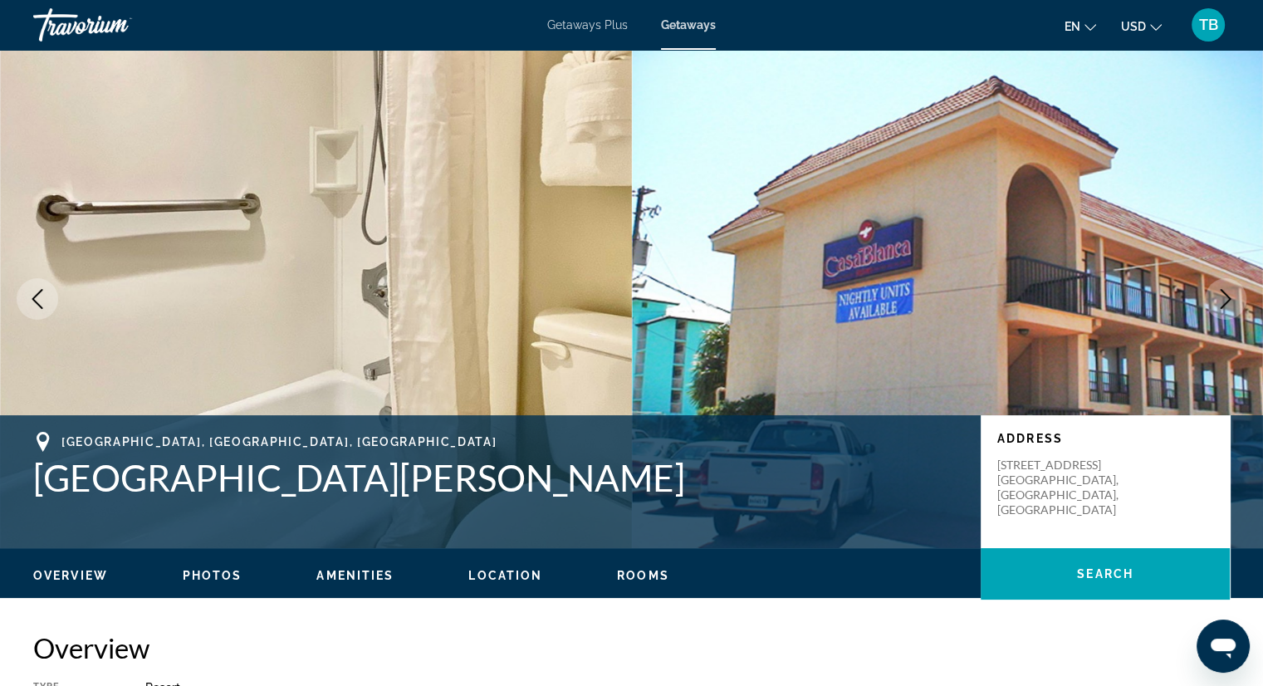
click at [1213, 295] on button "Next image" at bounding box center [1226, 299] width 42 height 42
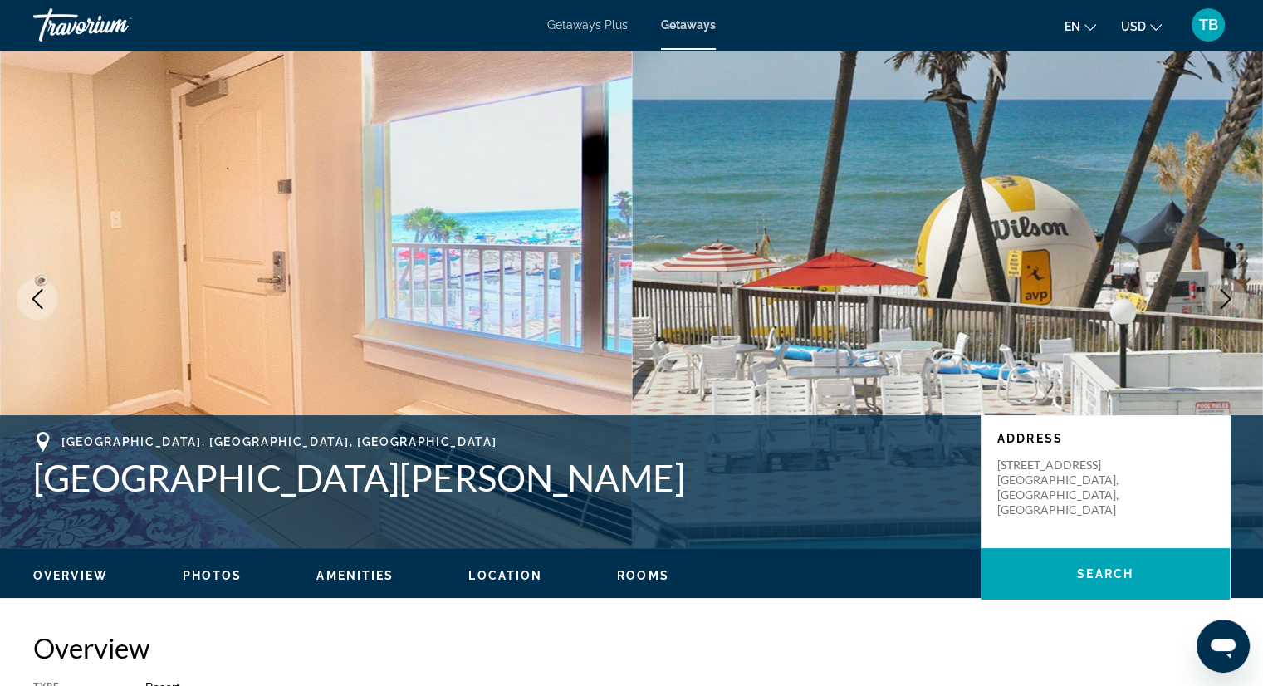
click at [1211, 292] on button "Next image" at bounding box center [1226, 299] width 42 height 42
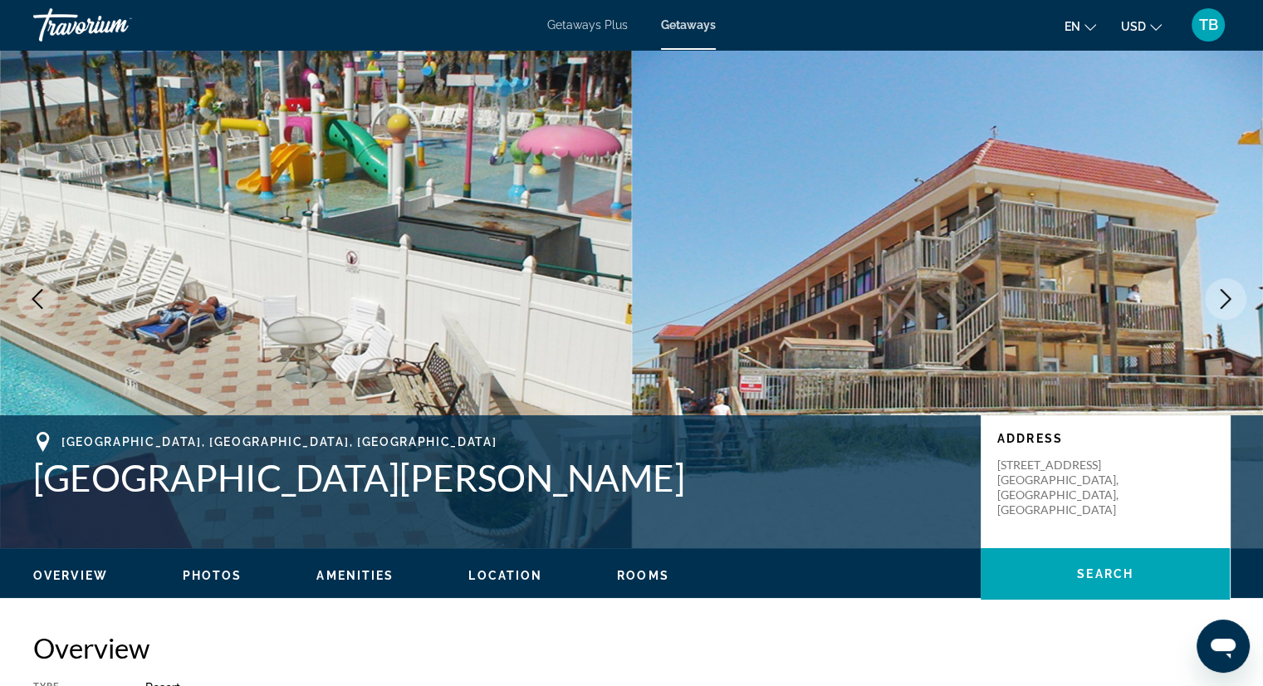
click at [1209, 292] on button "Next image" at bounding box center [1226, 299] width 42 height 42
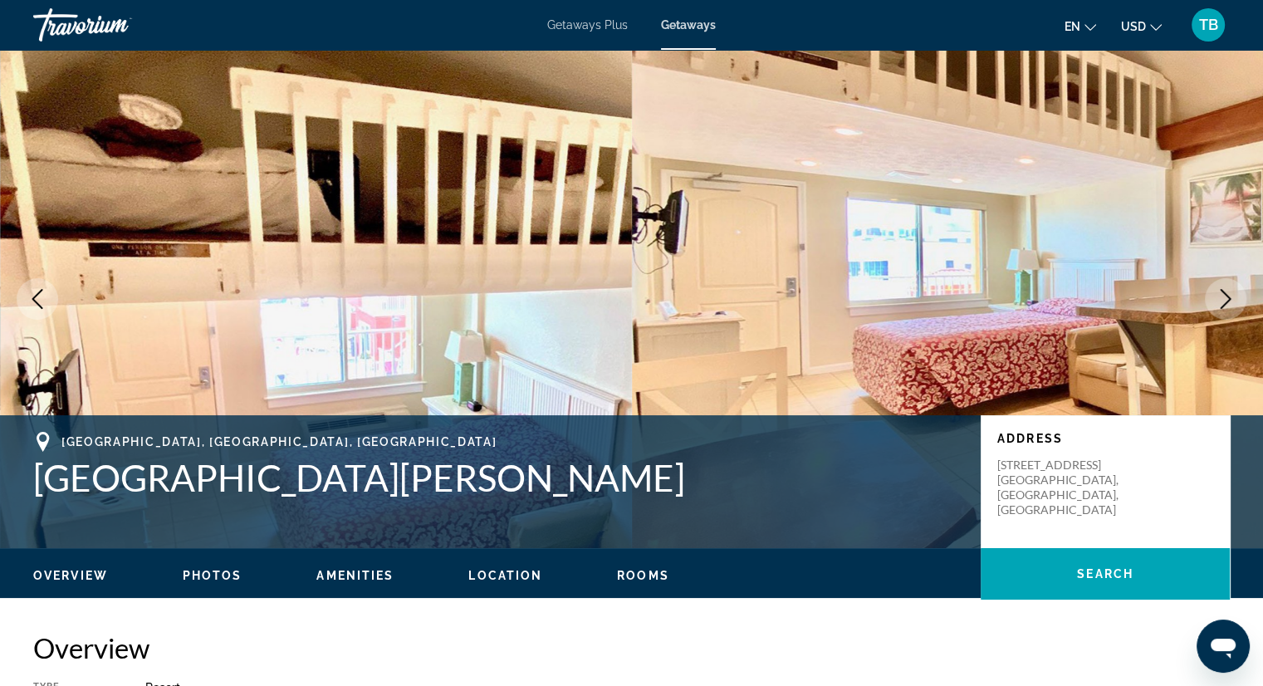
click at [1208, 290] on button "Next image" at bounding box center [1226, 299] width 42 height 42
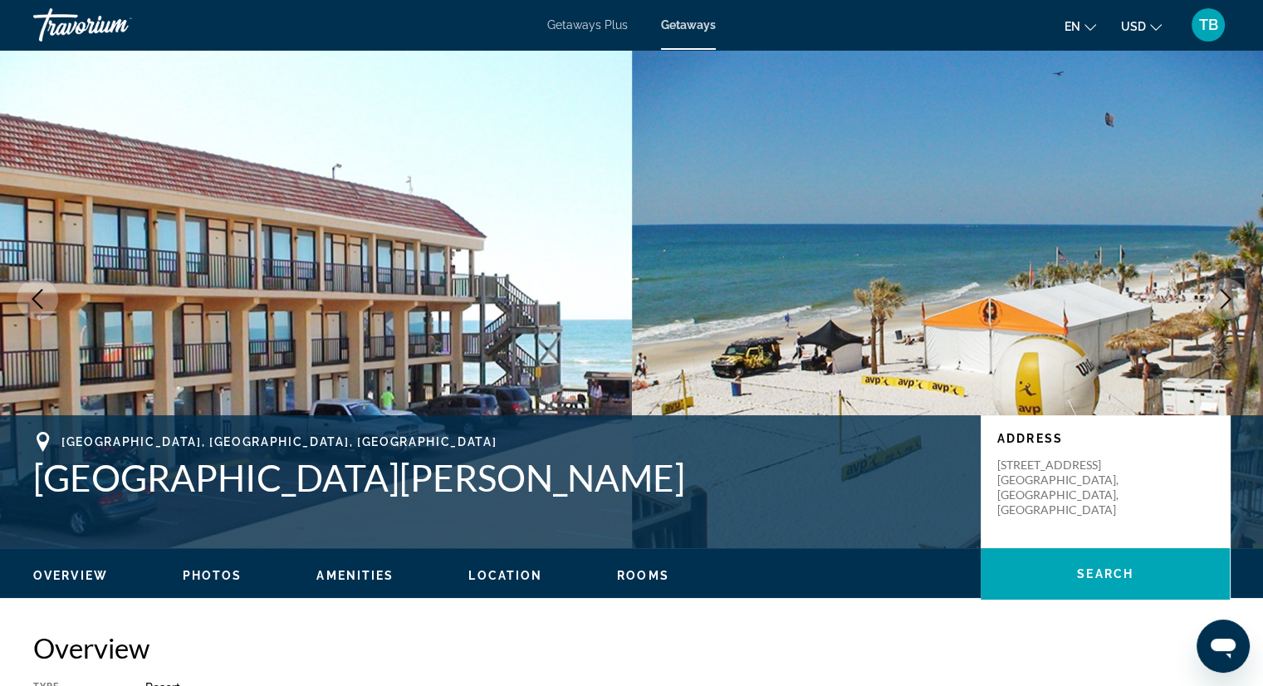
click at [33, 287] on button "Previous image" at bounding box center [38, 299] width 42 height 42
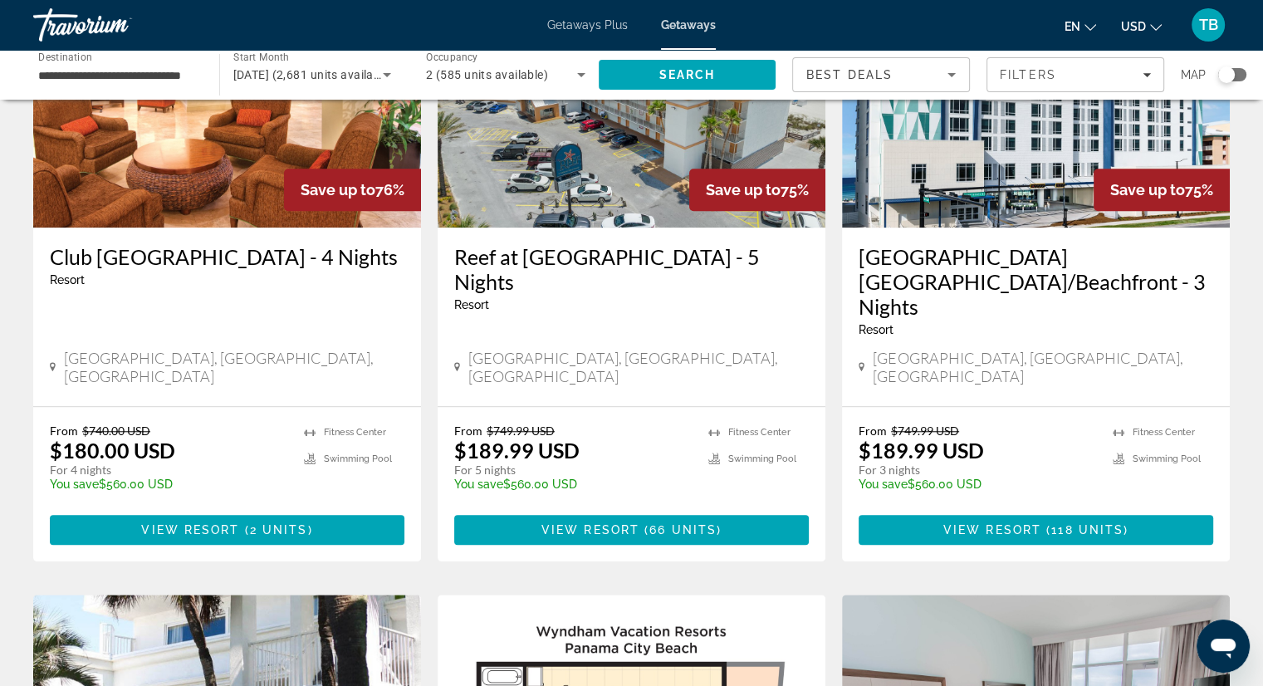
scroll to position [1246, 0]
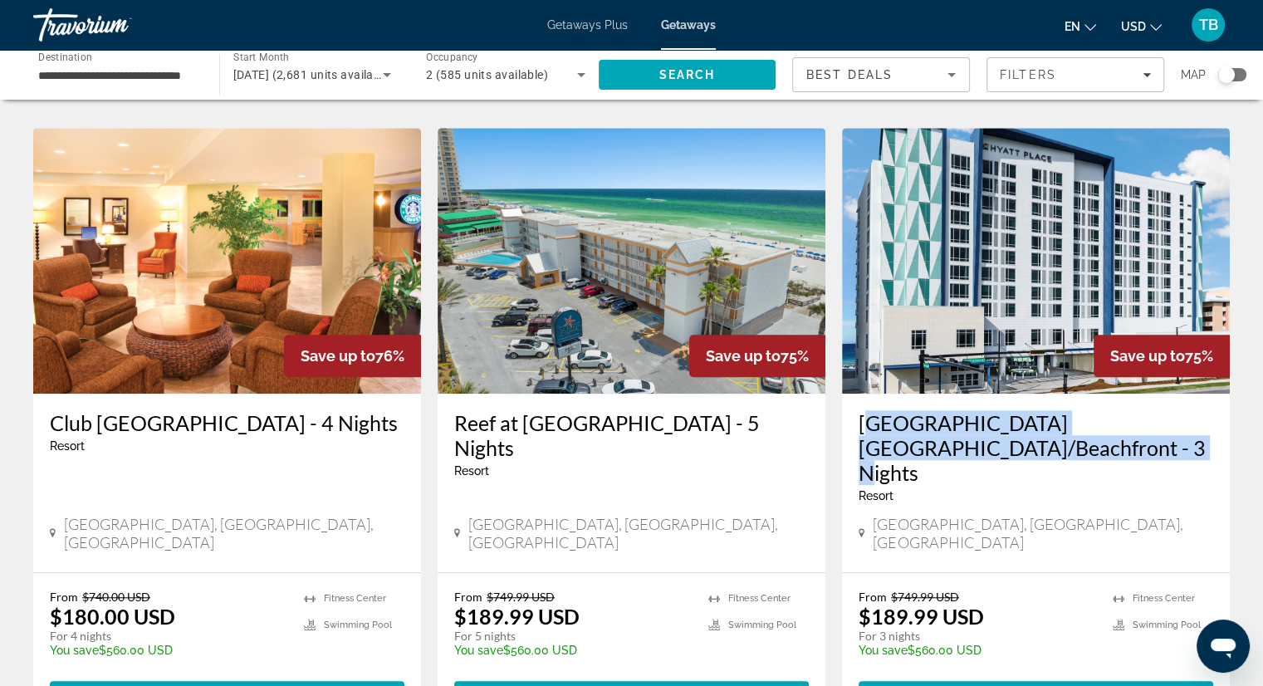
drag, startPoint x: 855, startPoint y: 370, endPoint x: 1113, endPoint y: 414, distance: 261.2
click at [1124, 414] on div "[GEOGRAPHIC_DATA] [GEOGRAPHIC_DATA]/Beachfront - 3 Nights Resort - This is an a…" at bounding box center [1036, 483] width 388 height 179
copy h3 "[GEOGRAPHIC_DATA] [GEOGRAPHIC_DATA]/Beachfront - 3 Nights"
click at [935, 410] on h3 "[GEOGRAPHIC_DATA] [GEOGRAPHIC_DATA]/Beachfront - 3 Nights" at bounding box center [1036, 447] width 355 height 75
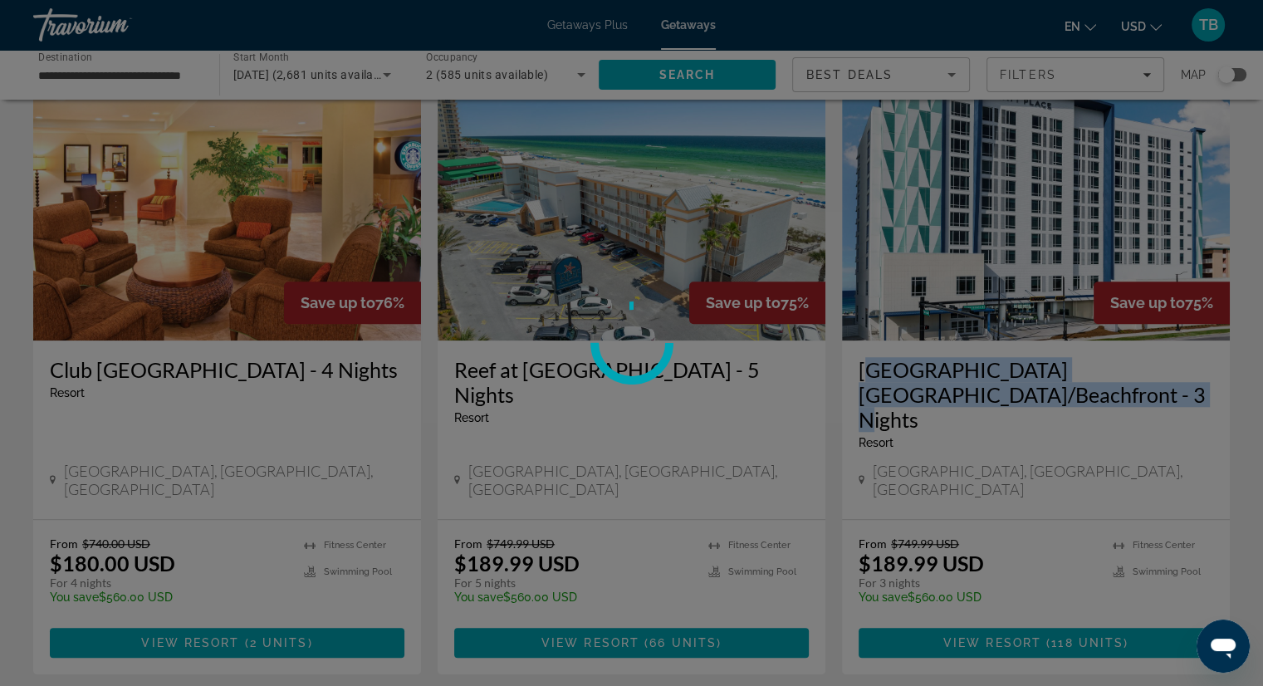
scroll to position [1329, 0]
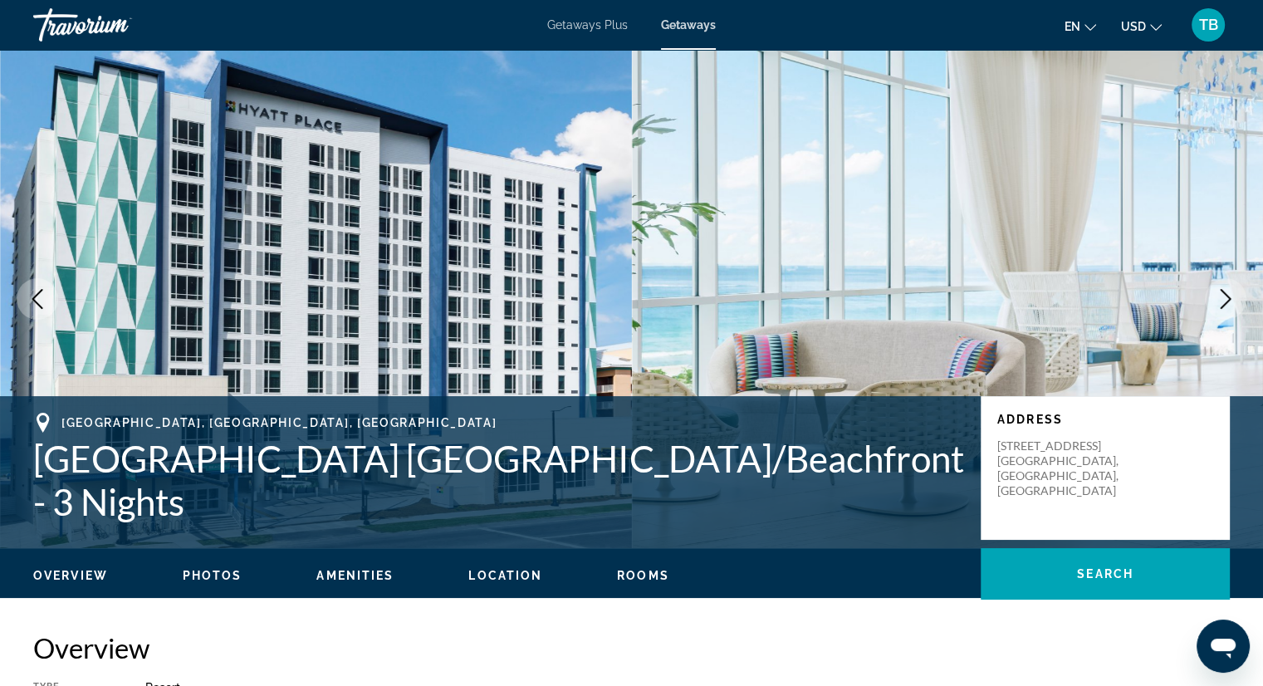
click at [1231, 291] on icon "Next image" at bounding box center [1226, 299] width 20 height 20
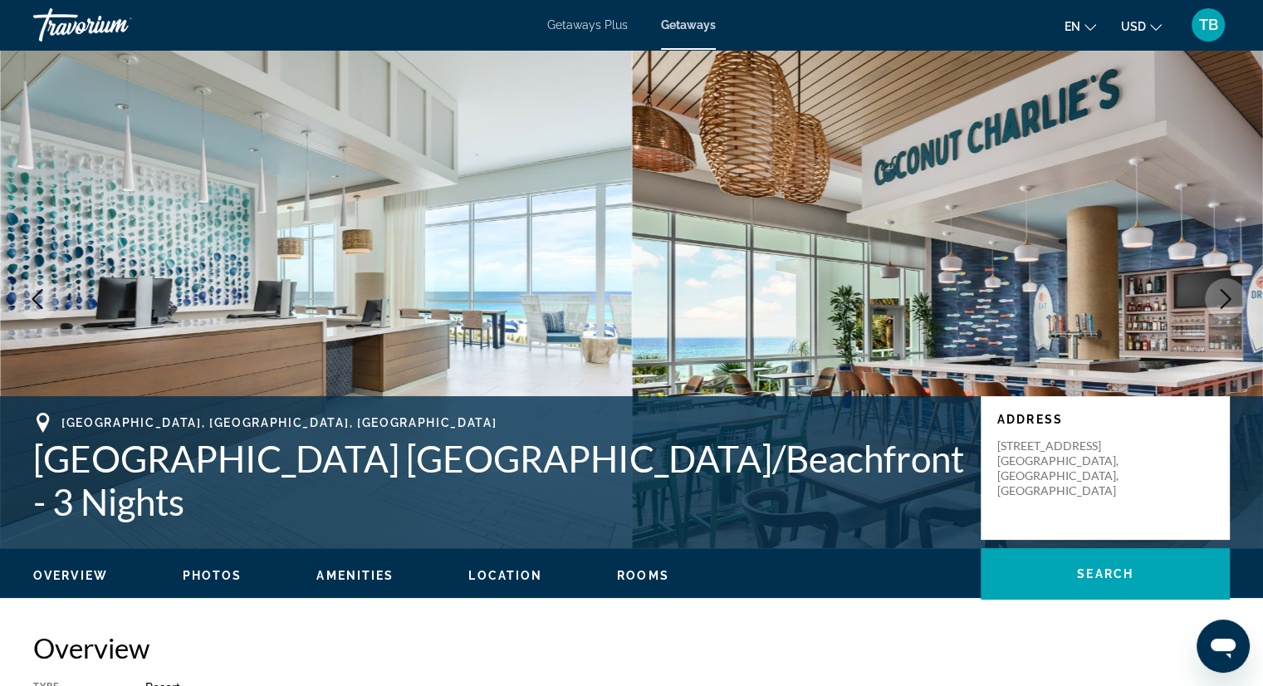
click at [1230, 291] on icon "Next image" at bounding box center [1226, 299] width 20 height 20
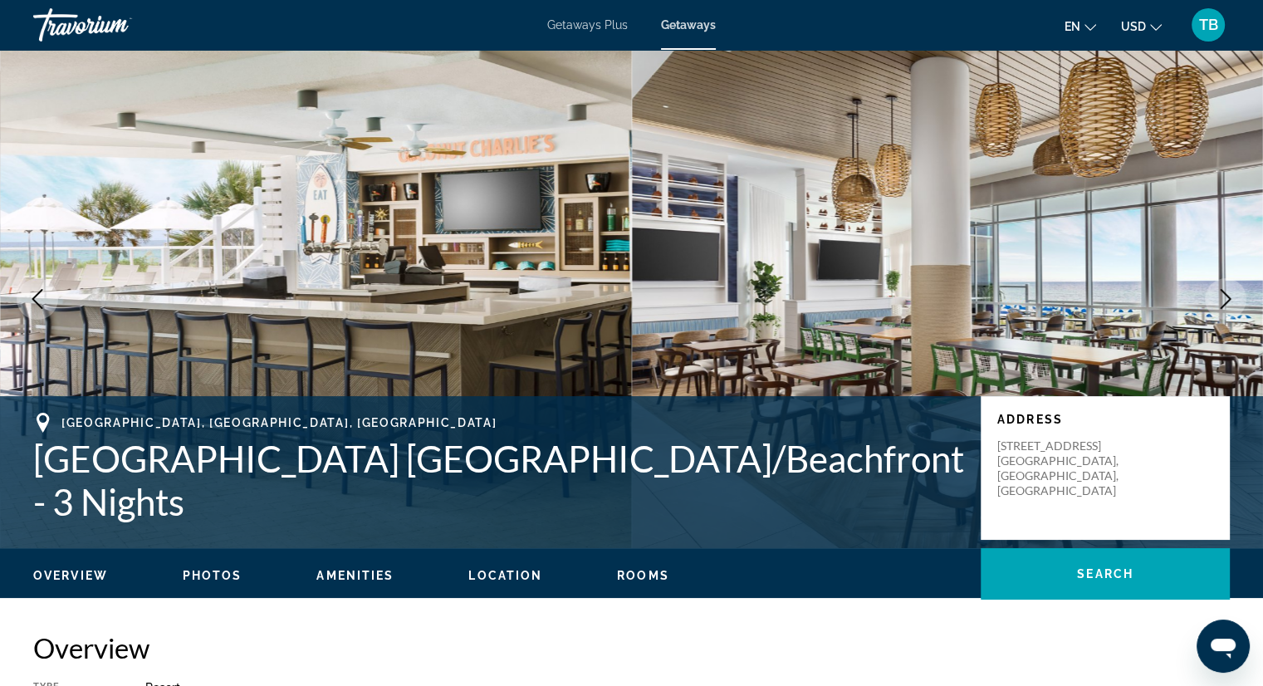
click at [1230, 291] on icon "Next image" at bounding box center [1226, 299] width 20 height 20
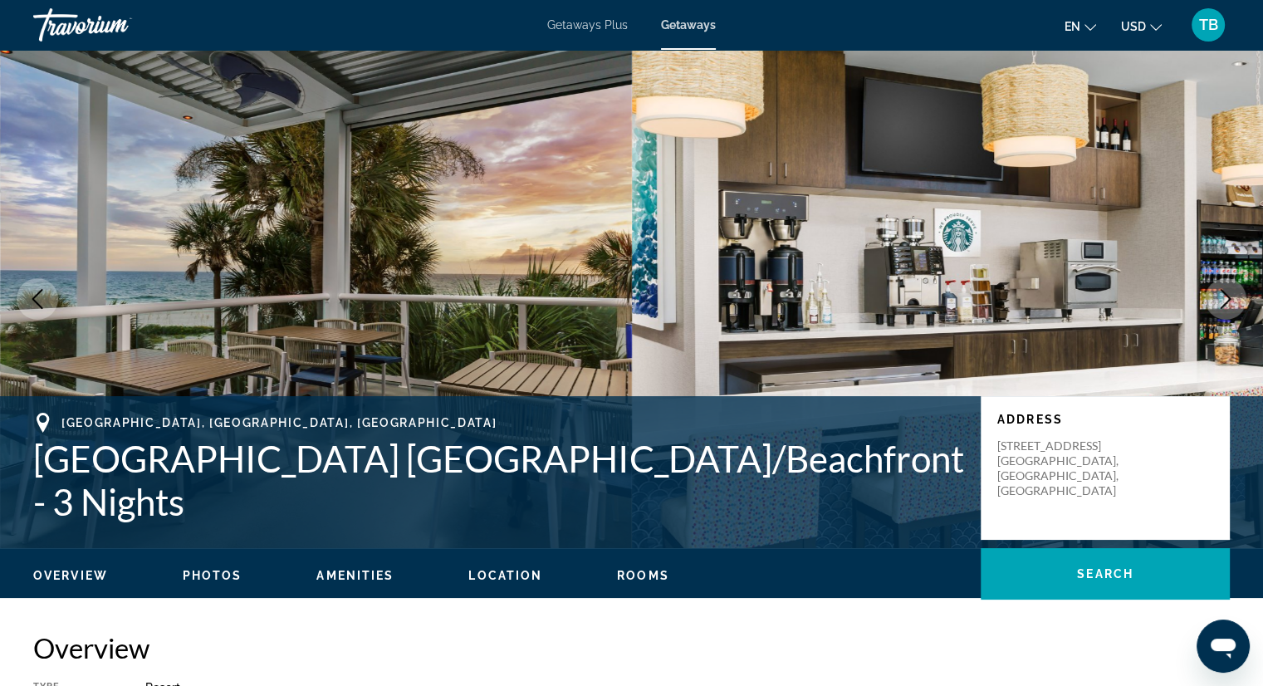
click at [1230, 289] on icon "Next image" at bounding box center [1226, 299] width 20 height 20
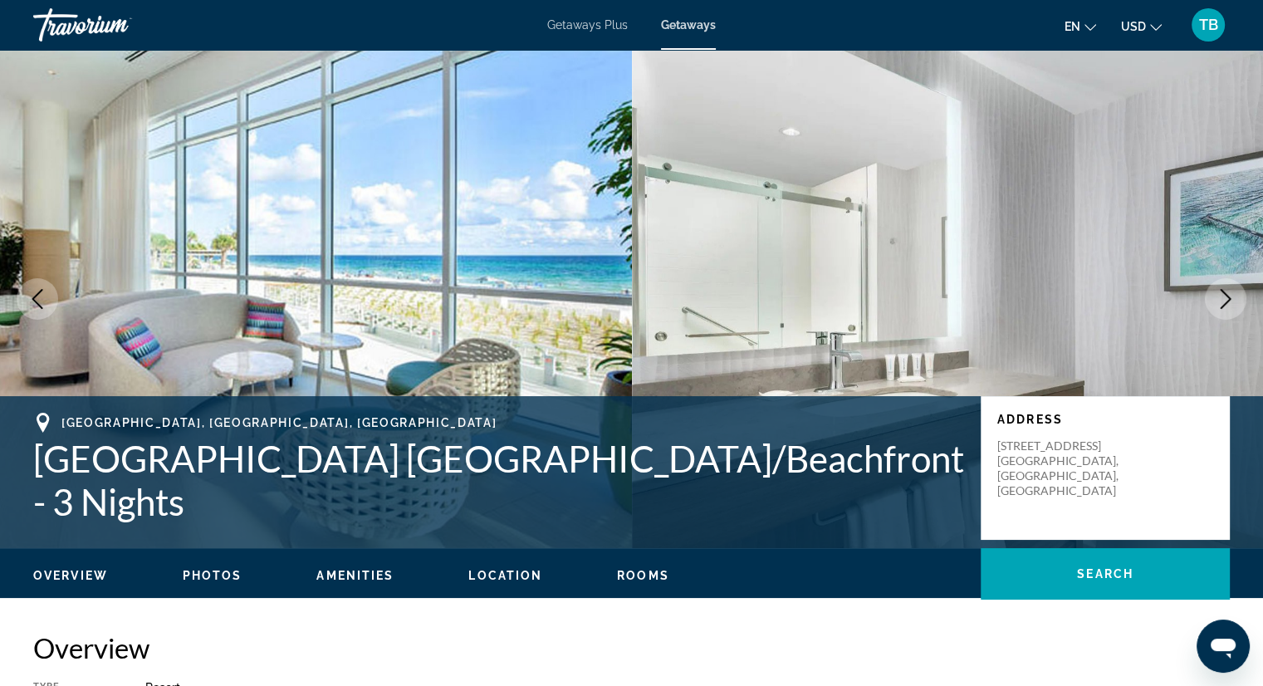
click at [1230, 289] on icon "Next image" at bounding box center [1226, 299] width 20 height 20
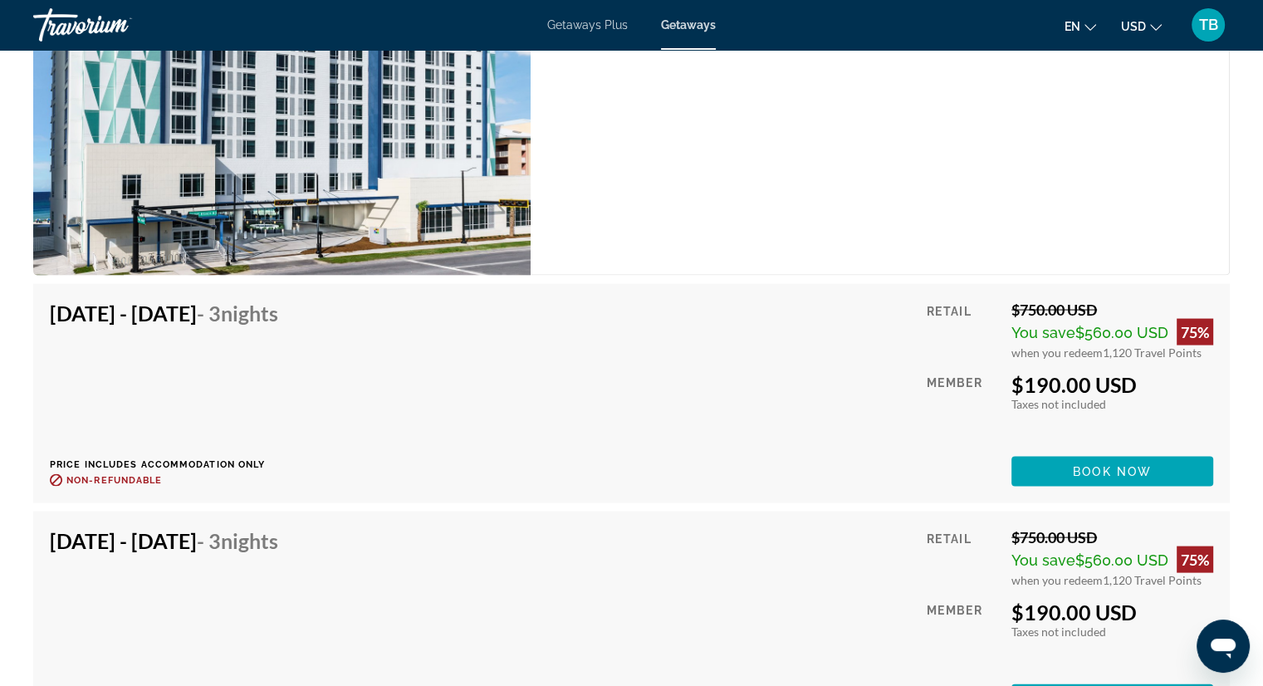
scroll to position [9635, 0]
click at [1071, 456] on span "Main content" at bounding box center [1113, 471] width 202 height 40
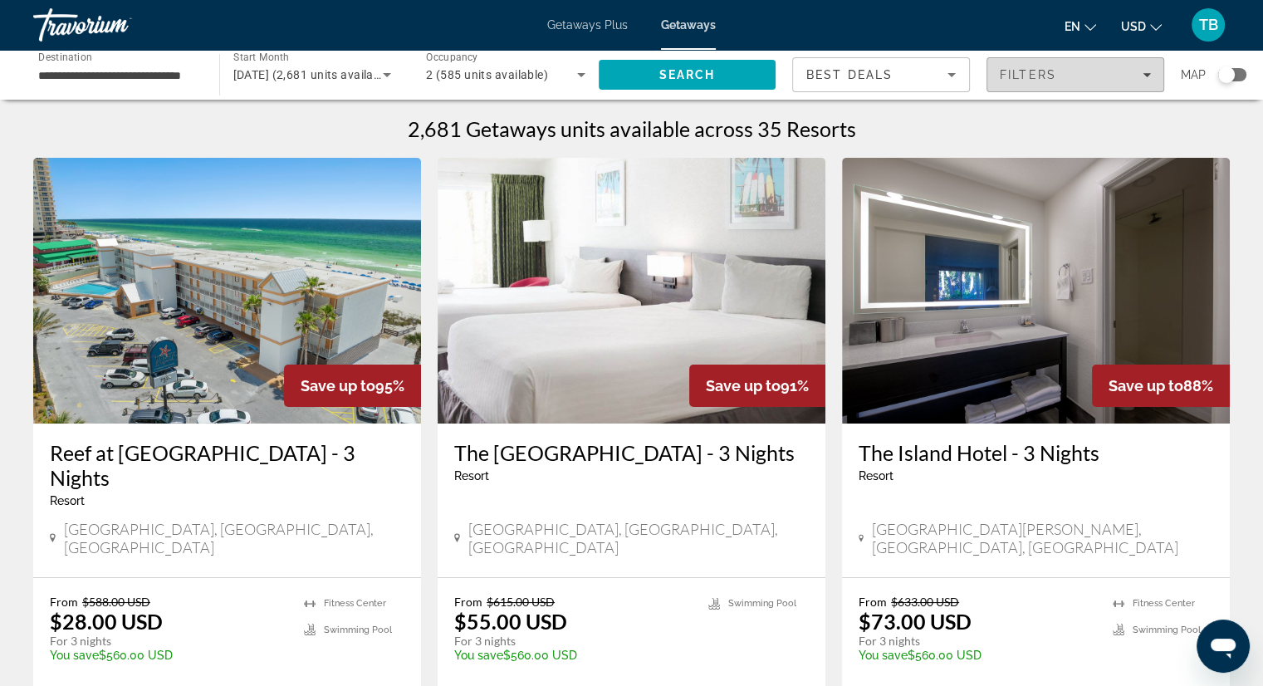
click at [1047, 81] on span "Filters" at bounding box center [1076, 75] width 176 height 40
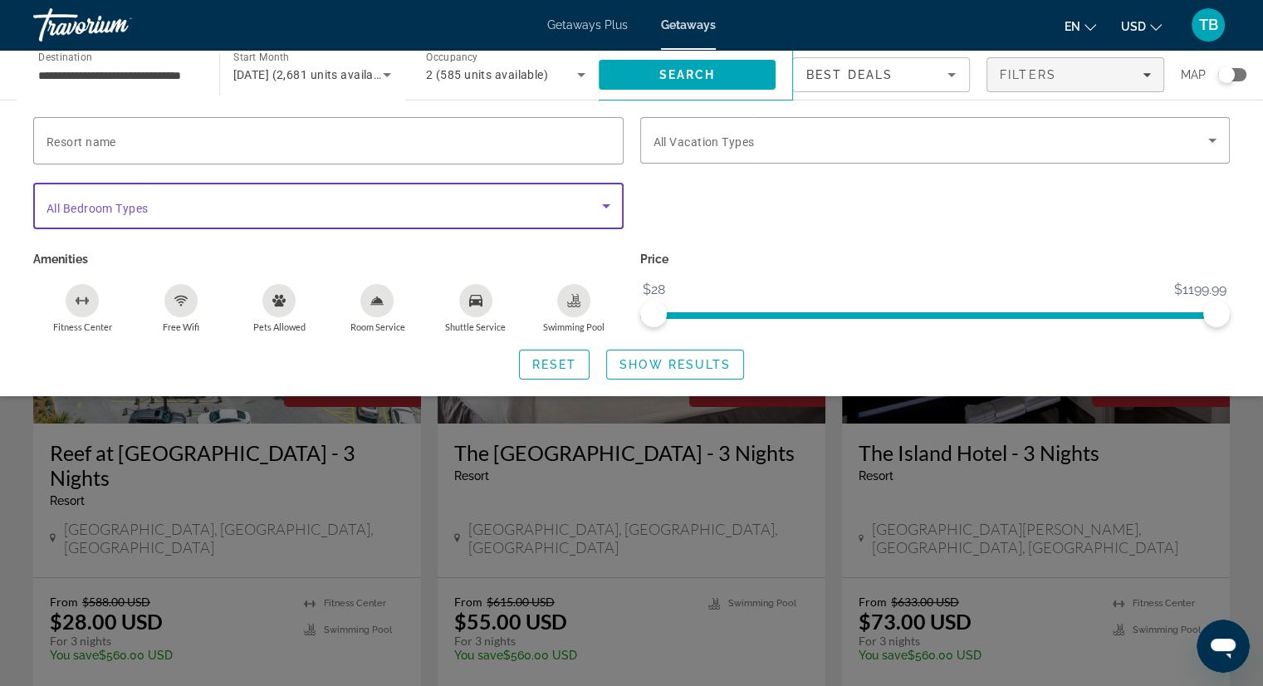
click at [419, 207] on span "Search widget" at bounding box center [325, 206] width 556 height 20
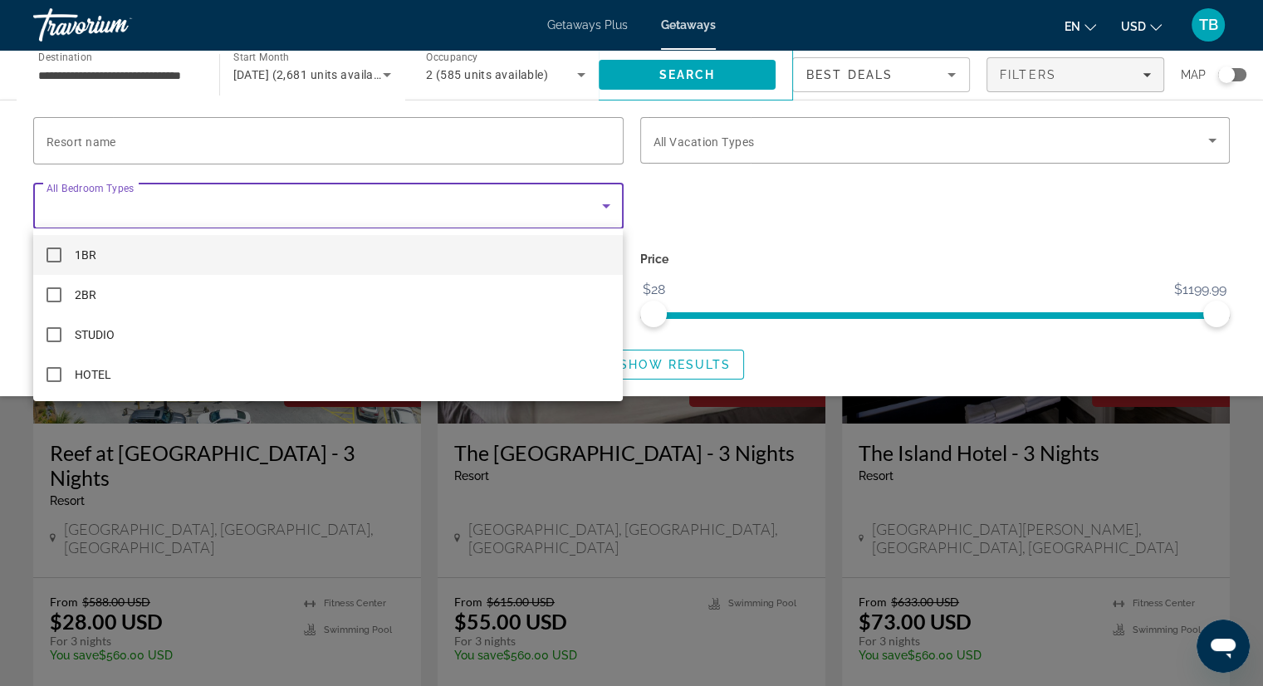
click at [419, 206] on div at bounding box center [631, 343] width 1263 height 686
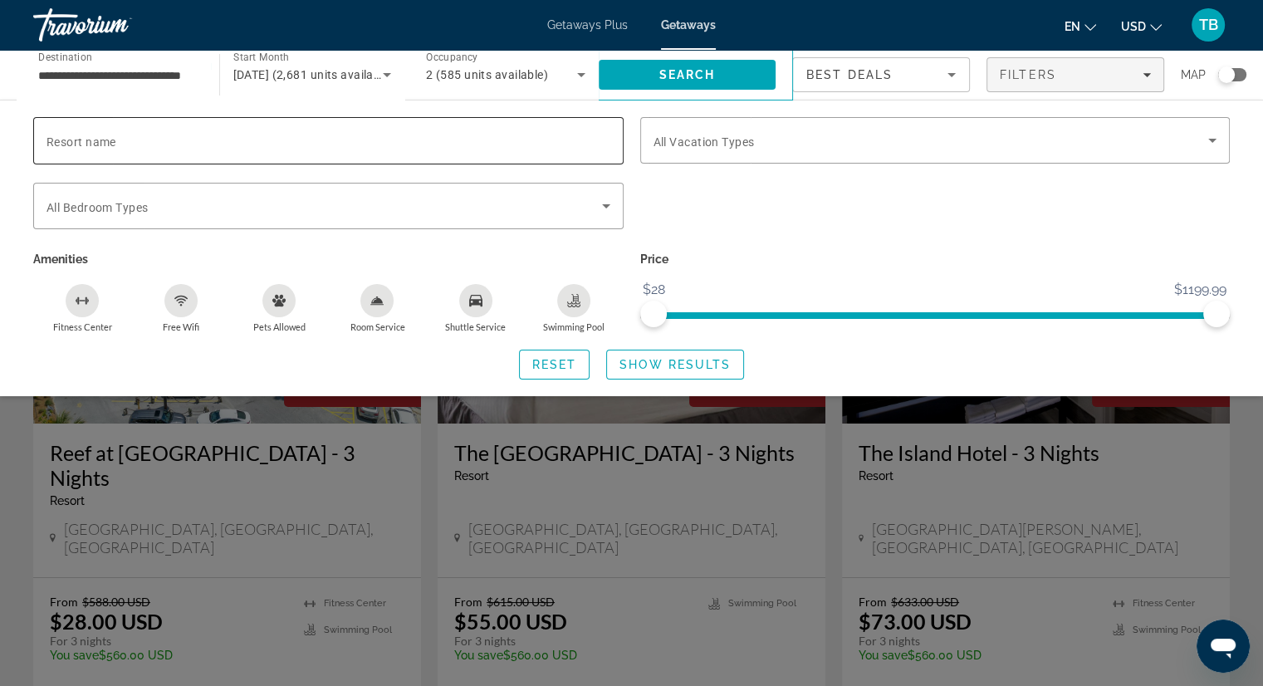
click at [459, 134] on input "Resort name" at bounding box center [329, 141] width 564 height 20
click at [732, 135] on span "All Vacation Types" at bounding box center [704, 141] width 101 height 13
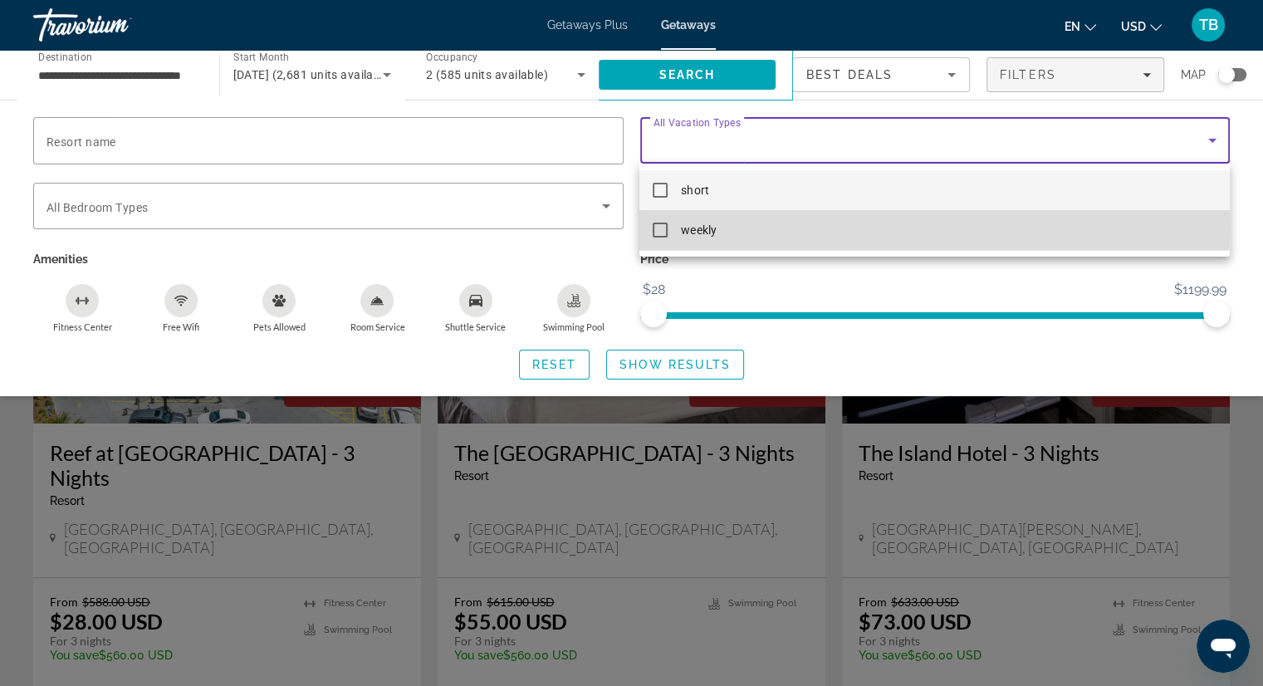
click at [698, 227] on span "weekly" at bounding box center [698, 230] width 35 height 20
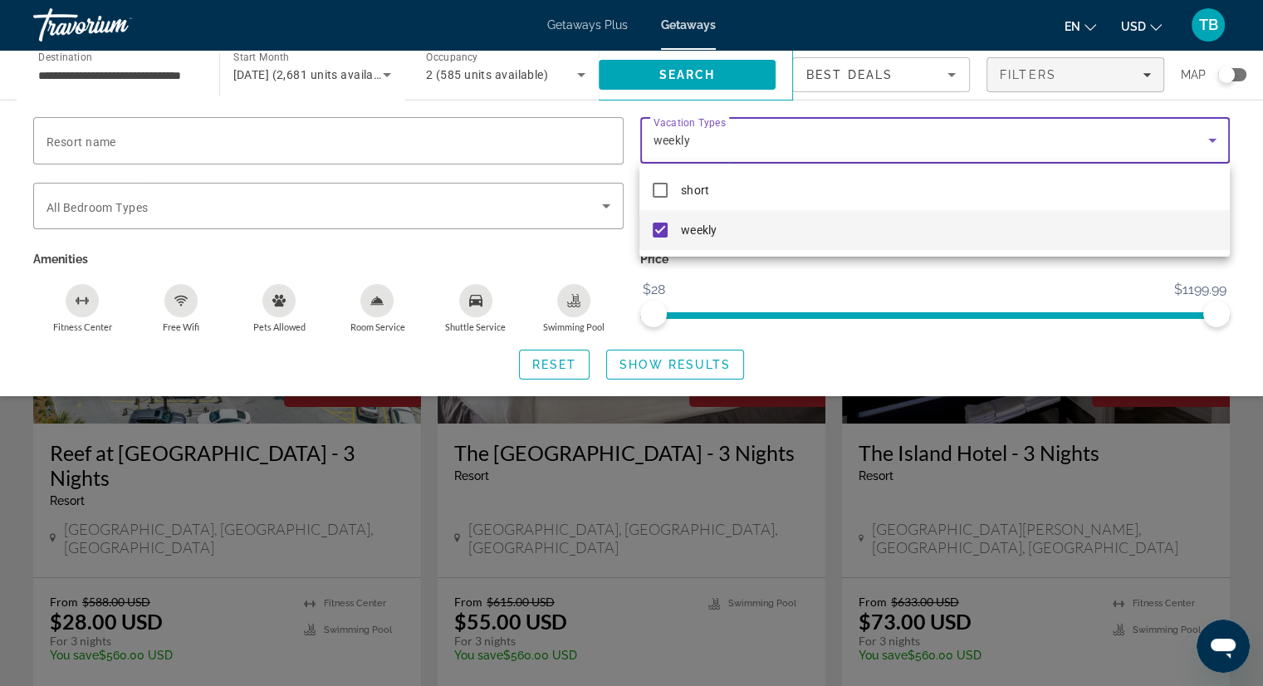
click at [628, 360] on div at bounding box center [631, 343] width 1263 height 686
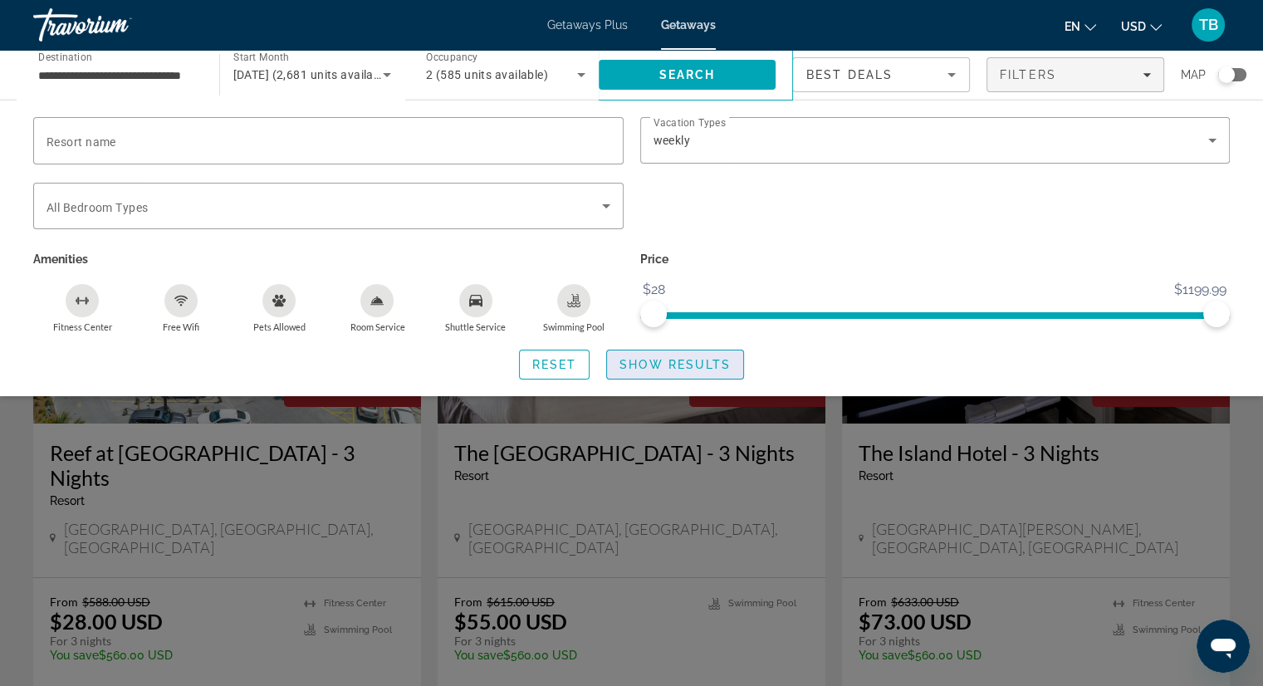
click at [630, 360] on span "Show Results" at bounding box center [675, 364] width 111 height 13
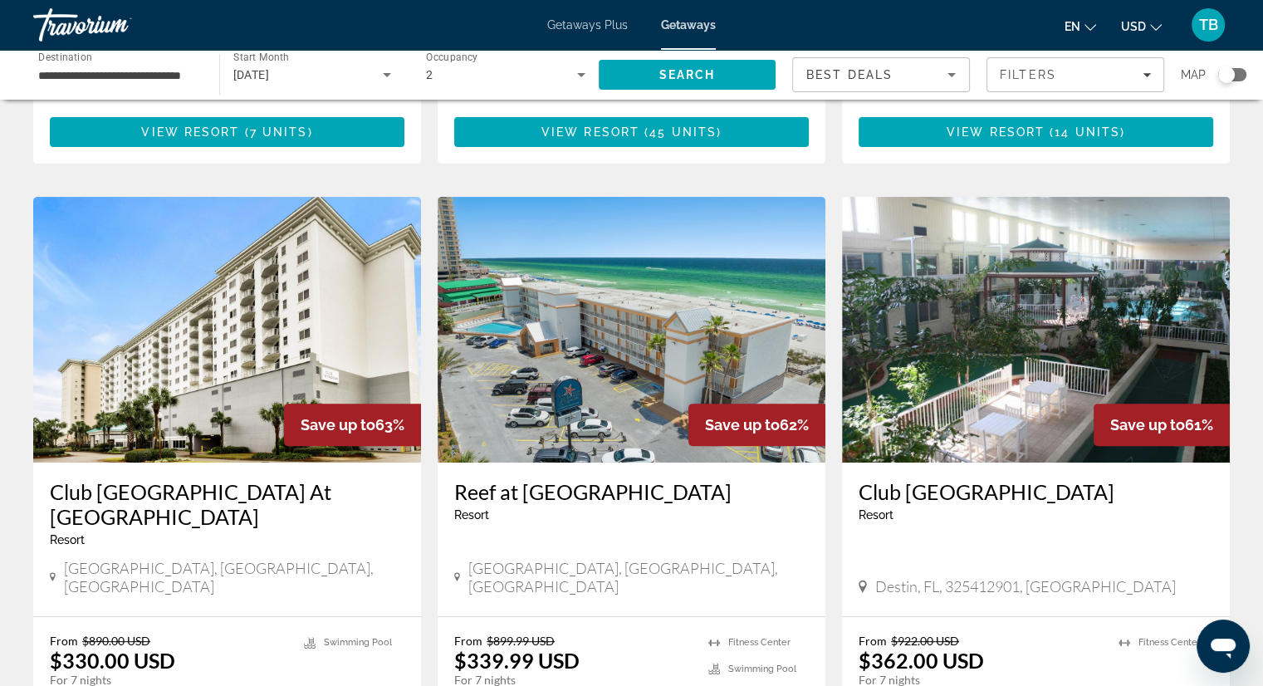
scroll to position [581, 0]
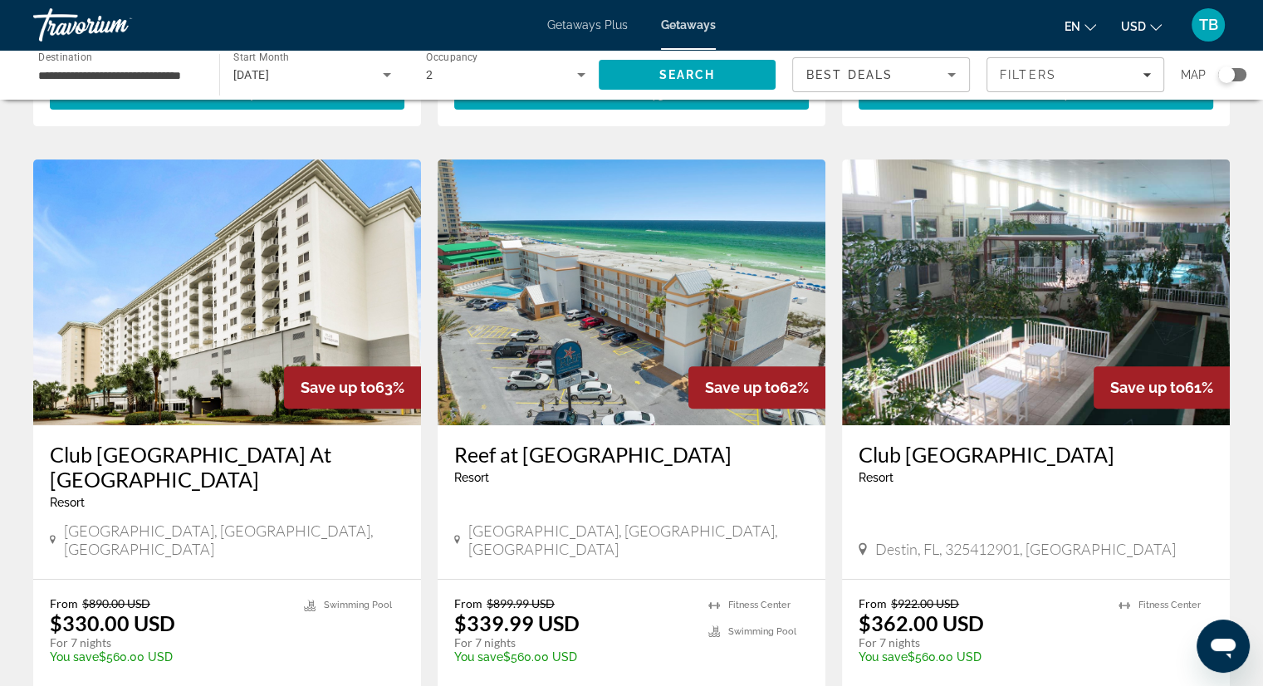
drag, startPoint x: 46, startPoint y: 421, endPoint x: 178, endPoint y: 463, distance: 138.4
click at [178, 463] on div "Club [GEOGRAPHIC_DATA] At [GEOGRAPHIC_DATA] - This is an adults only resort [GE…" at bounding box center [227, 502] width 388 height 154
copy h3 "Club [GEOGRAPHIC_DATA] At [GEOGRAPHIC_DATA]"
click at [123, 442] on h3 "Club [GEOGRAPHIC_DATA] At [GEOGRAPHIC_DATA]" at bounding box center [227, 467] width 355 height 50
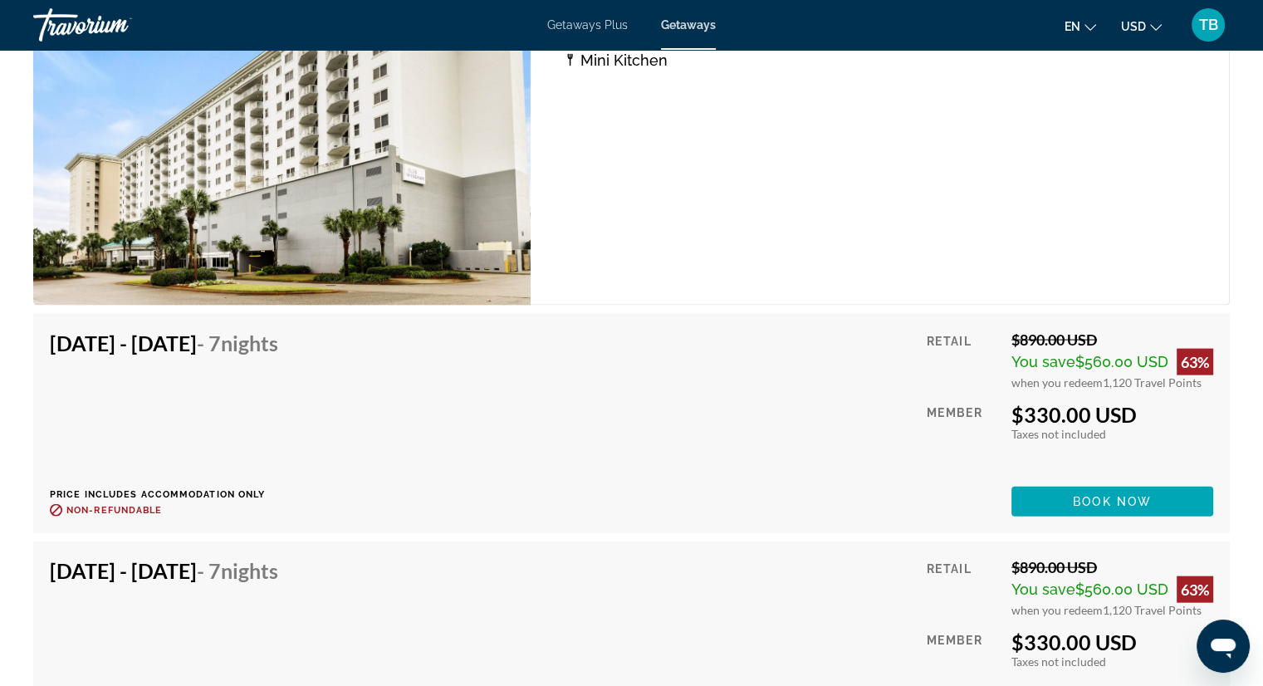
scroll to position [3571, 0]
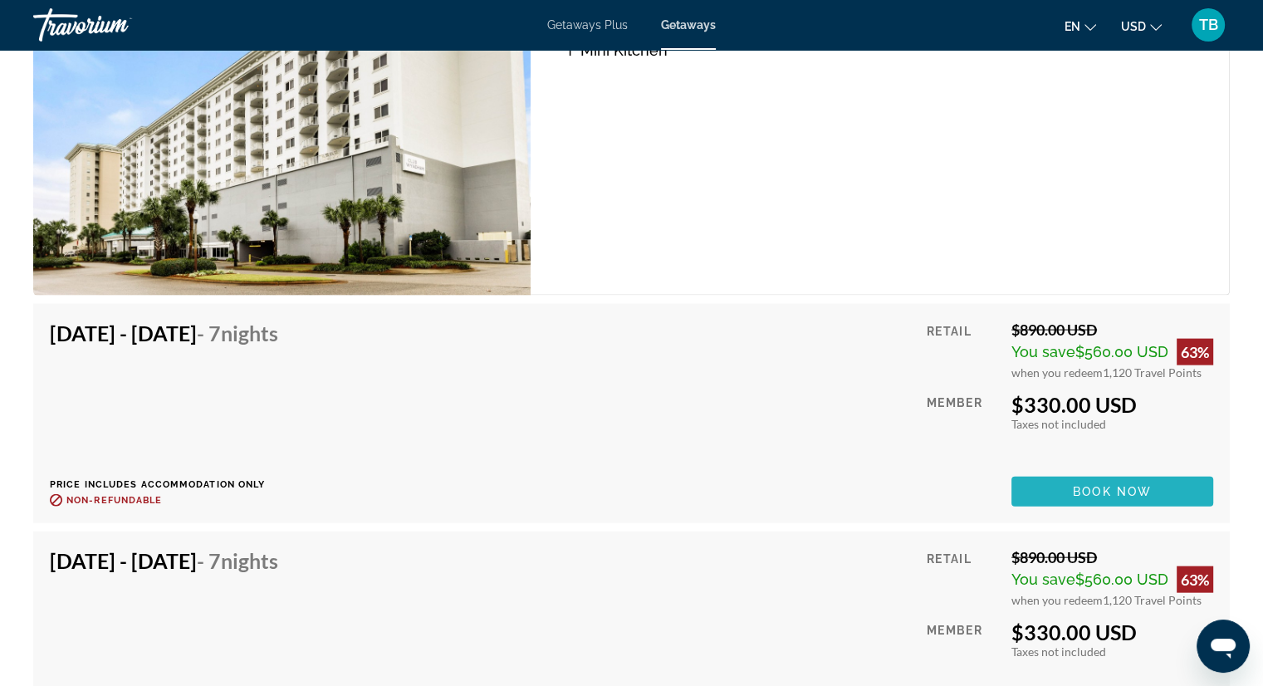
click at [1068, 478] on span "Main content" at bounding box center [1113, 492] width 202 height 40
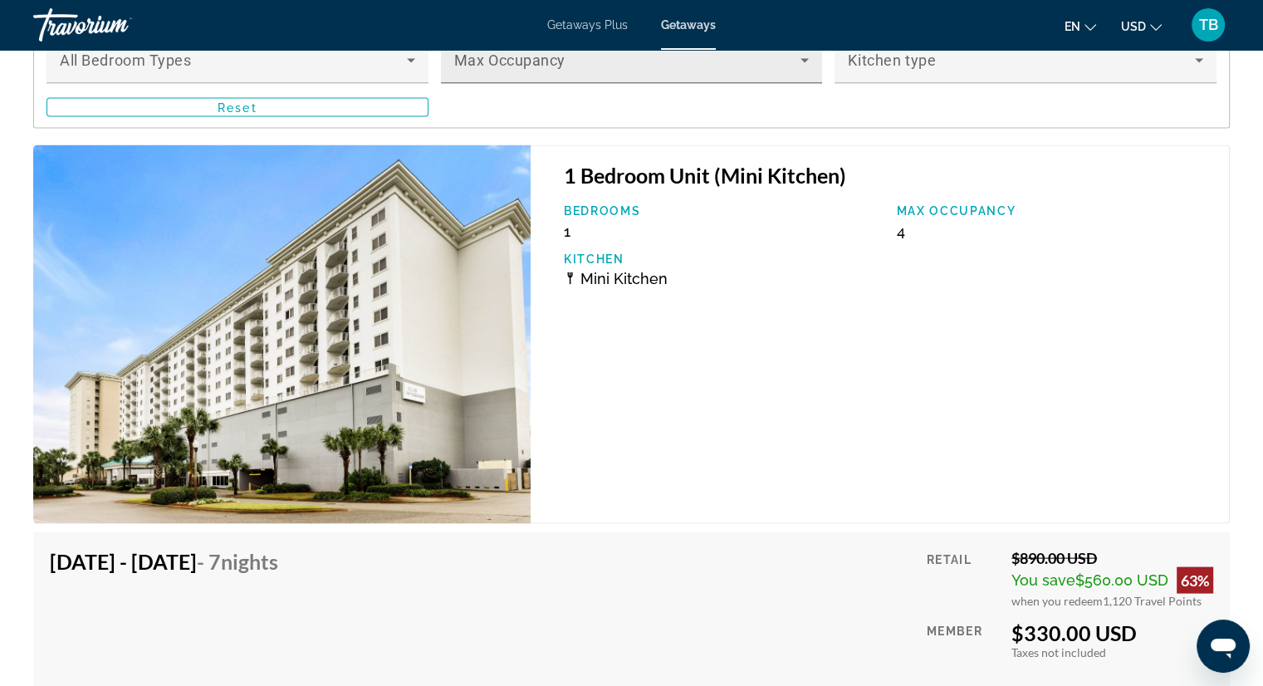
scroll to position [3323, 0]
